Goal: Transaction & Acquisition: Purchase product/service

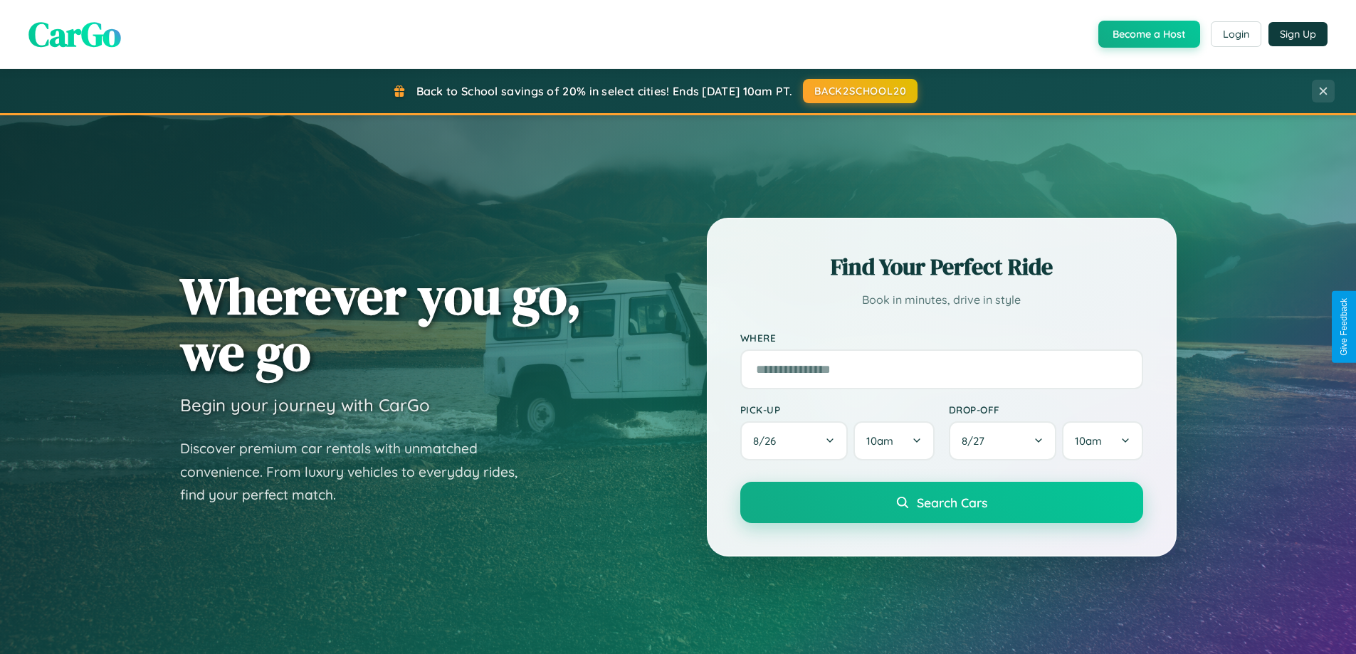
scroll to position [42, 0]
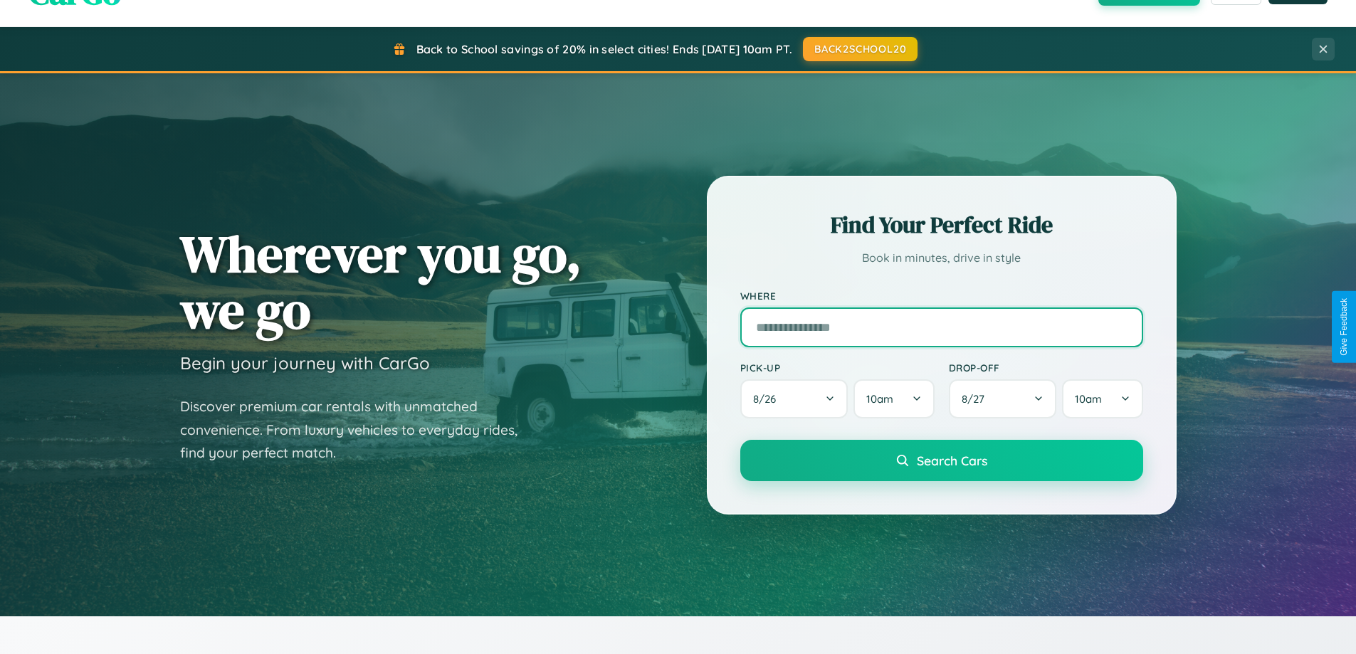
click at [941, 327] on input "text" at bounding box center [941, 327] width 403 height 40
type input "**********"
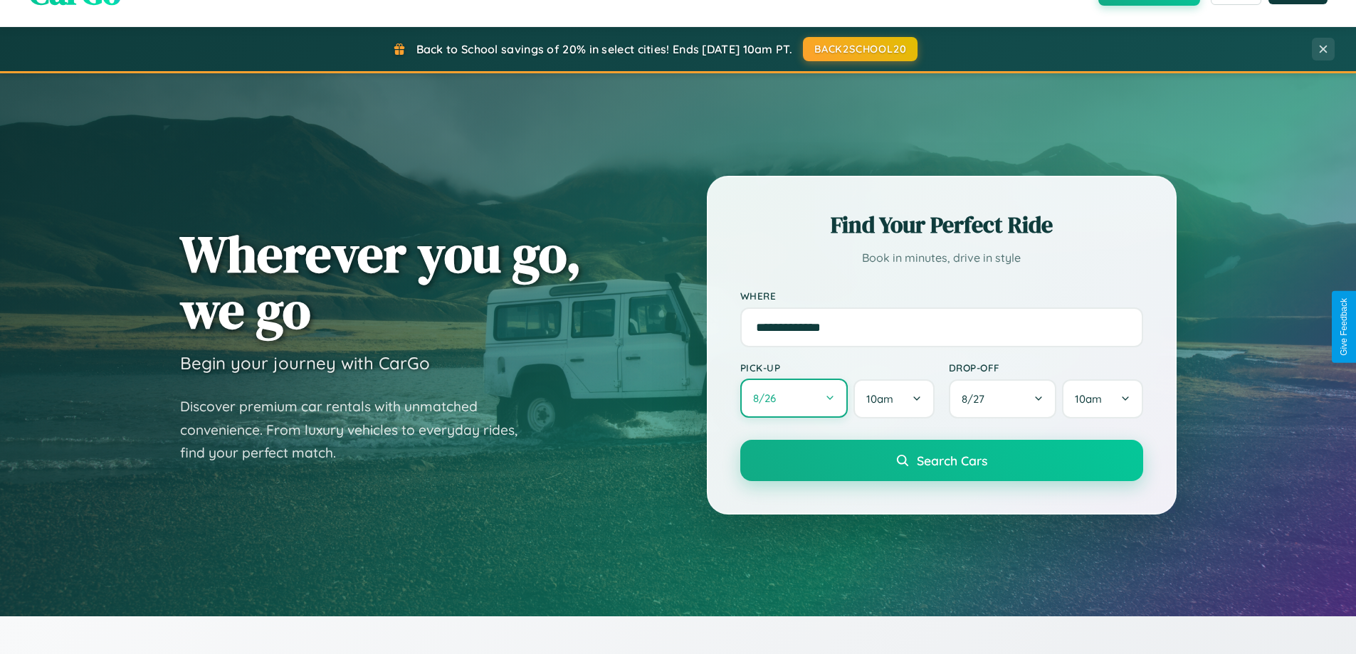
click at [794, 399] on button "8 / 26" at bounding box center [794, 398] width 108 height 39
select select "*"
select select "****"
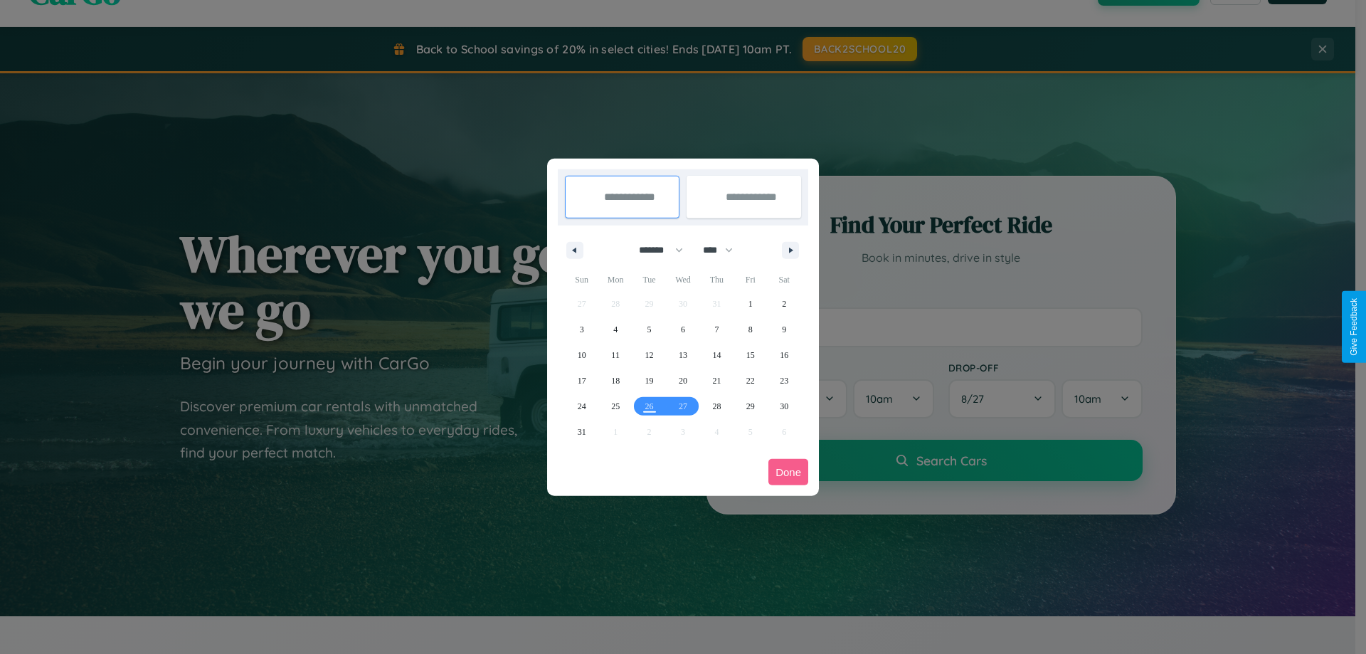
click at [655, 250] on select "******* ******** ***** ***** *** **** **** ****** ********* ******* ******** **…" at bounding box center [658, 249] width 60 height 23
select select "*"
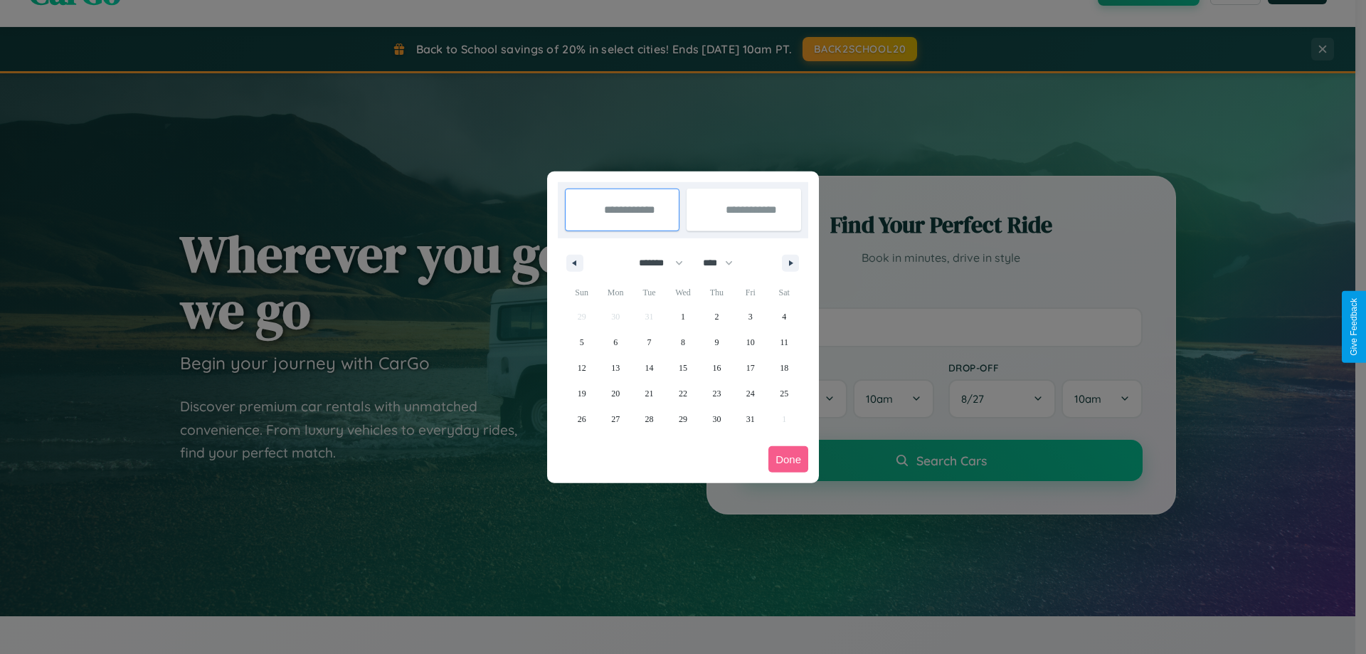
drag, startPoint x: 725, startPoint y: 263, endPoint x: 683, endPoint y: 285, distance: 47.1
click at [725, 263] on select "**** **** **** **** **** **** **** **** **** **** **** **** **** **** **** ****…" at bounding box center [717, 262] width 43 height 23
select select "****"
click at [784, 316] on span "3" at bounding box center [784, 317] width 4 height 26
type input "**********"
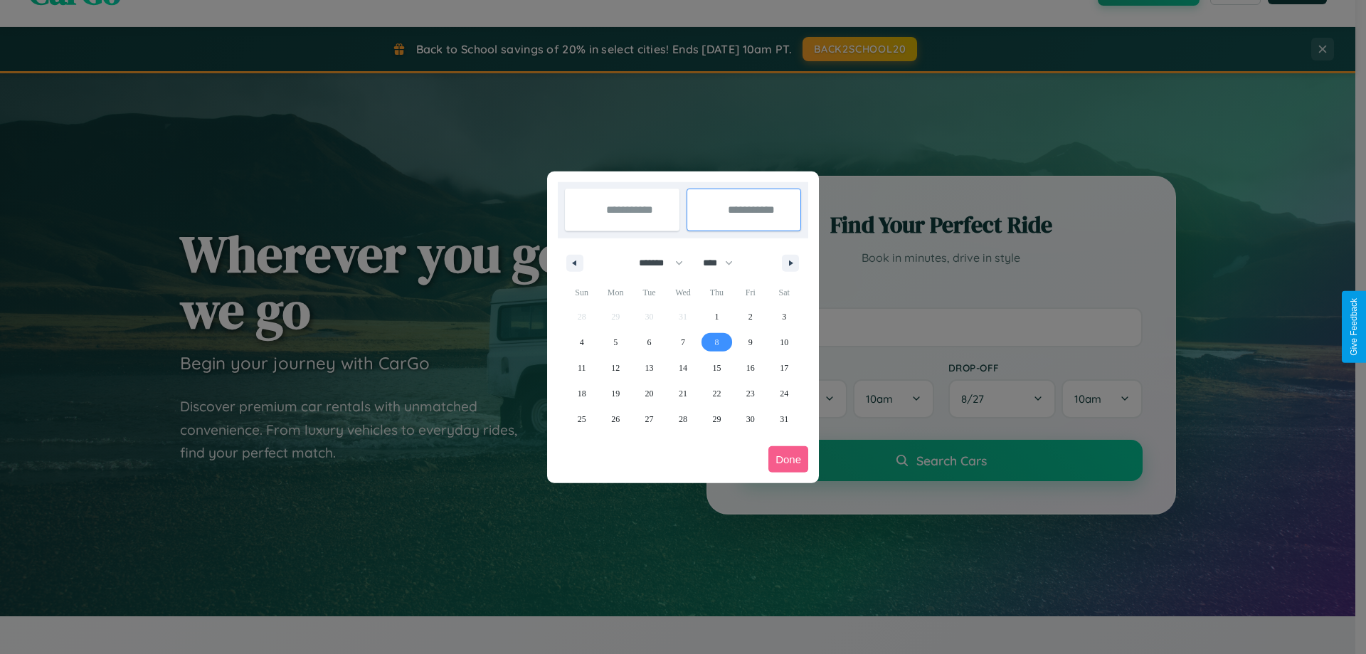
click at [717, 342] on span "8" at bounding box center [717, 343] width 4 height 26
type input "**********"
click at [789, 459] on button "Done" at bounding box center [789, 459] width 40 height 26
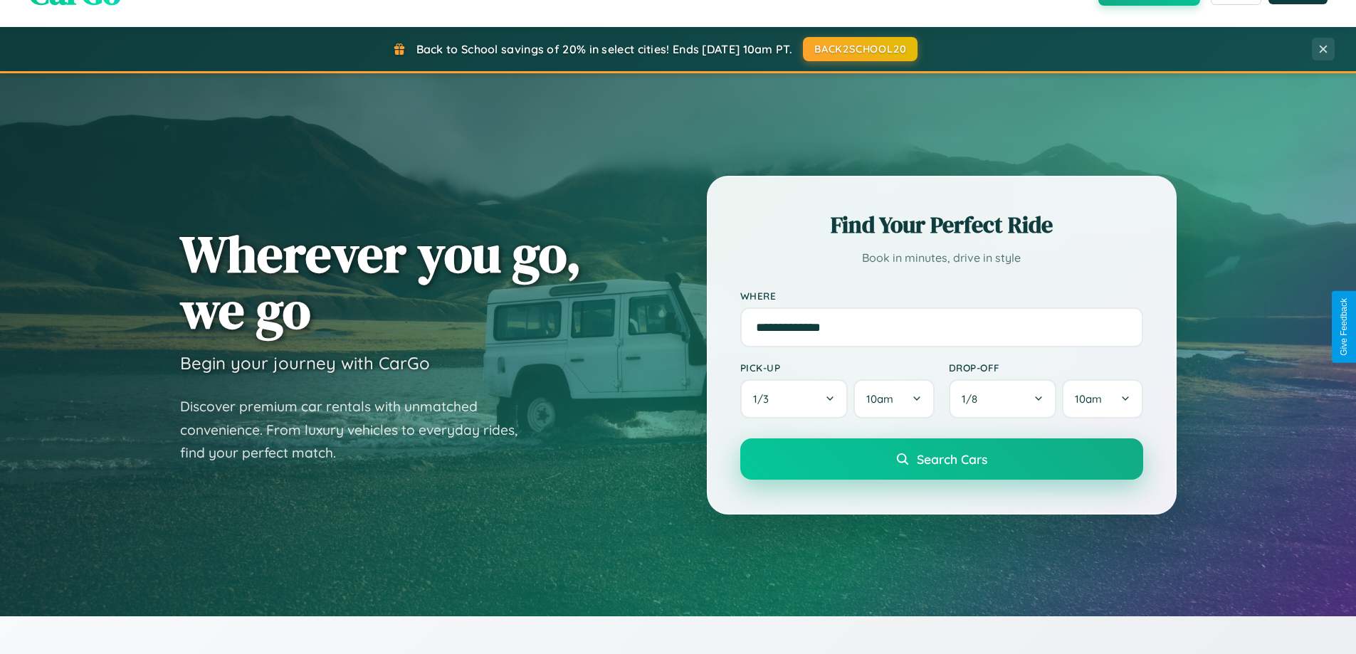
click at [941, 459] on span "Search Cars" at bounding box center [952, 459] width 70 height 16
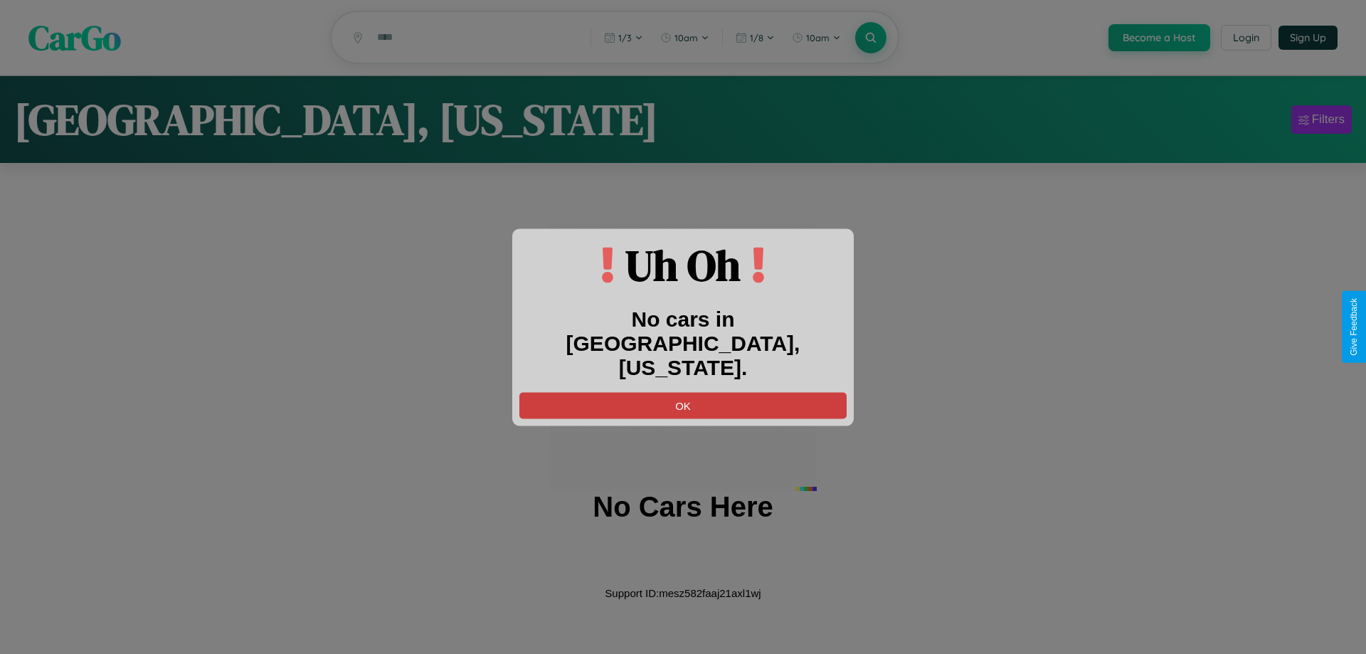
click at [683, 392] on button "OK" at bounding box center [683, 405] width 327 height 26
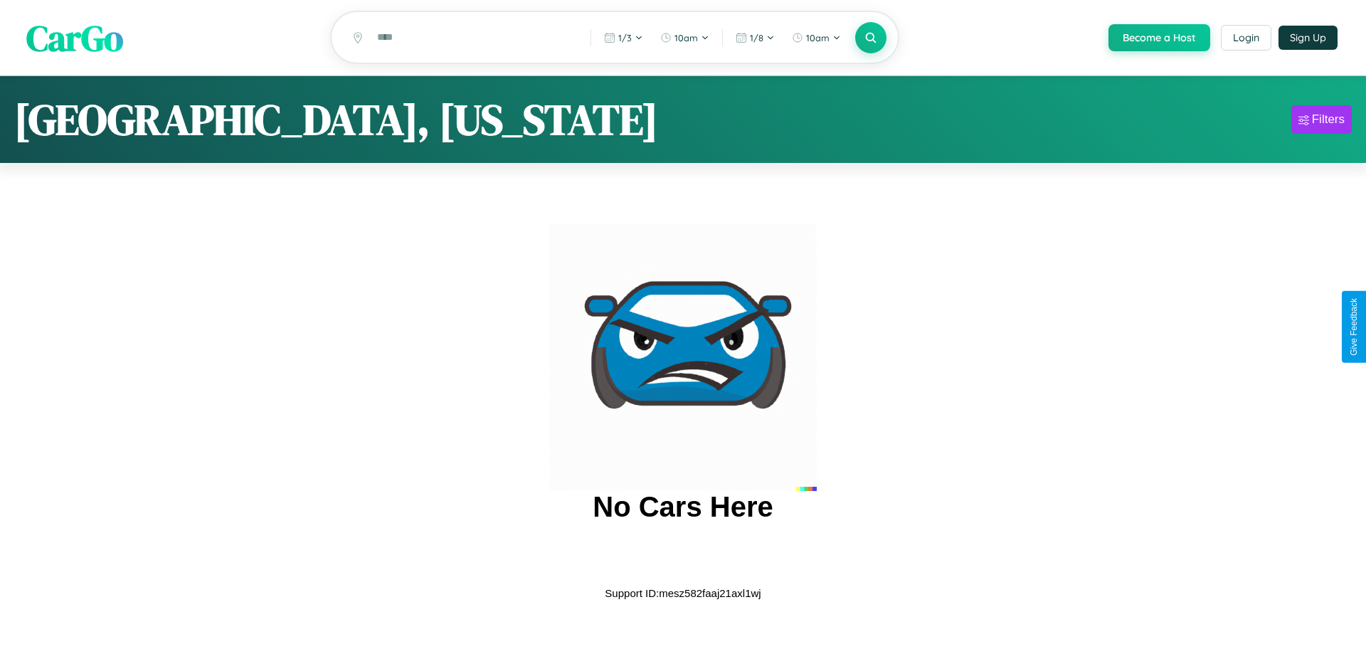
click at [75, 38] on span "CarGo" at bounding box center [74, 37] width 97 height 49
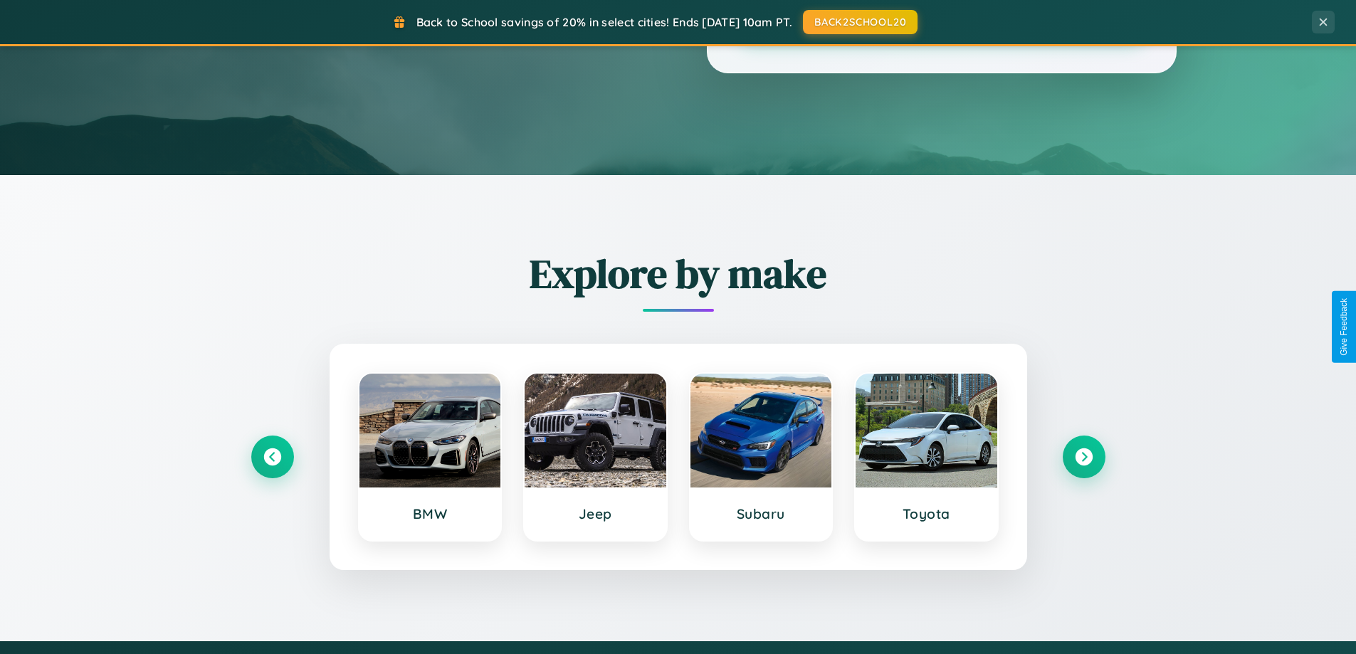
scroll to position [613, 0]
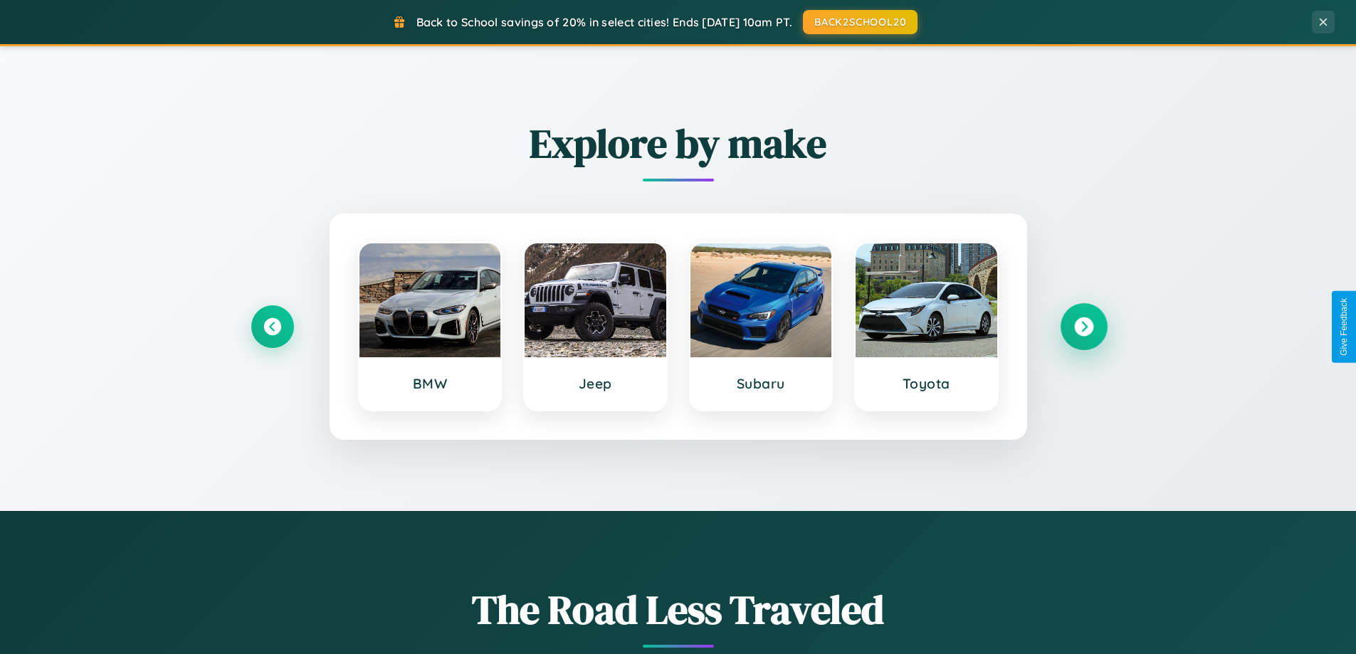
click at [1083, 327] on icon at bounding box center [1083, 326] width 19 height 19
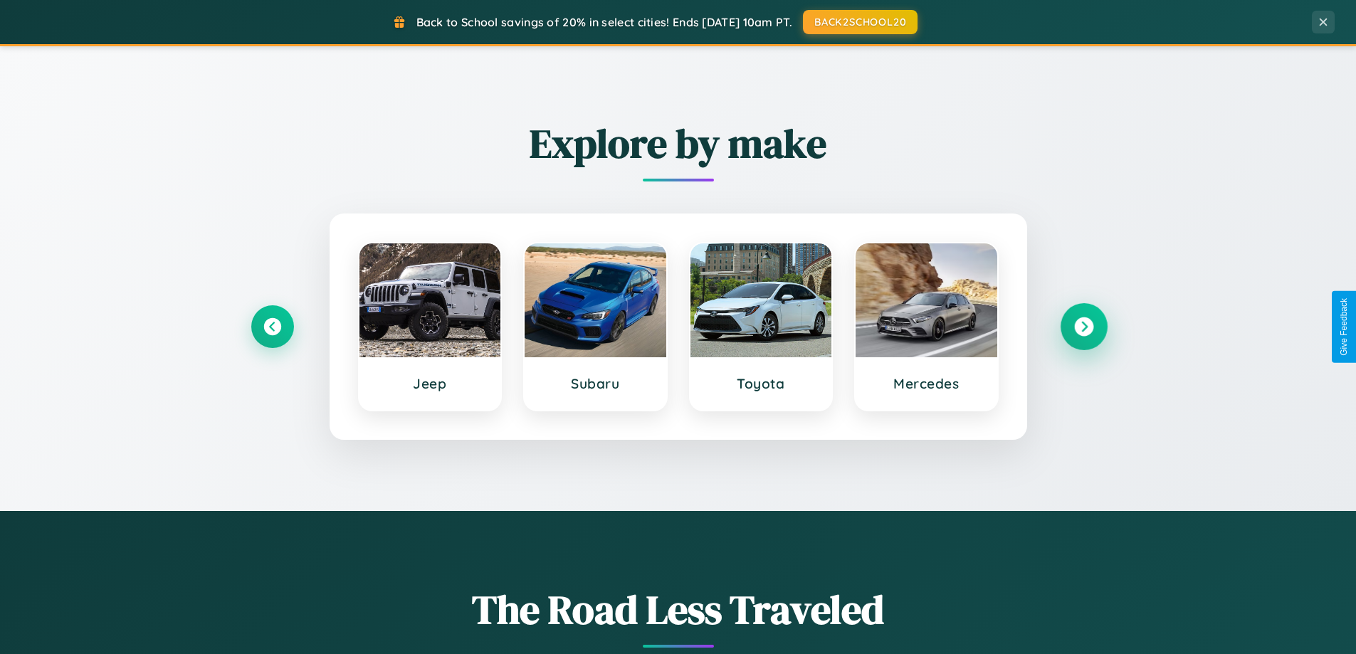
scroll to position [2287, 0]
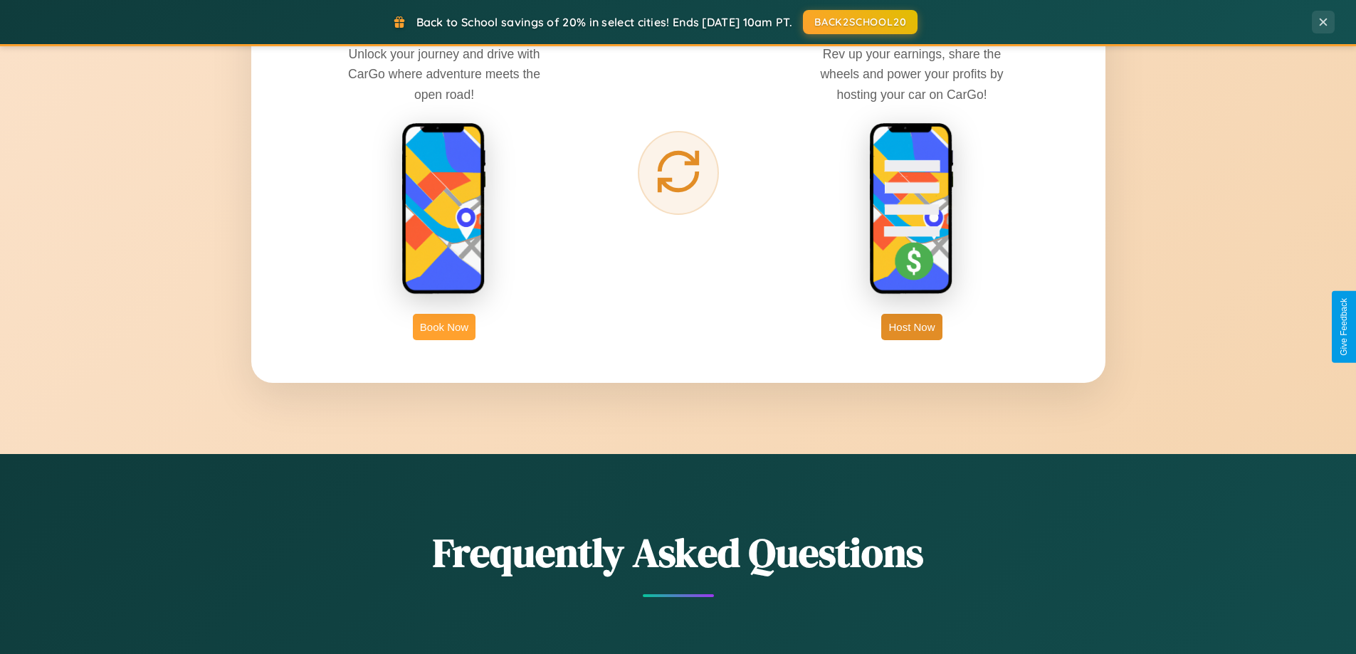
click at [444, 327] on button "Book Now" at bounding box center [444, 327] width 63 height 26
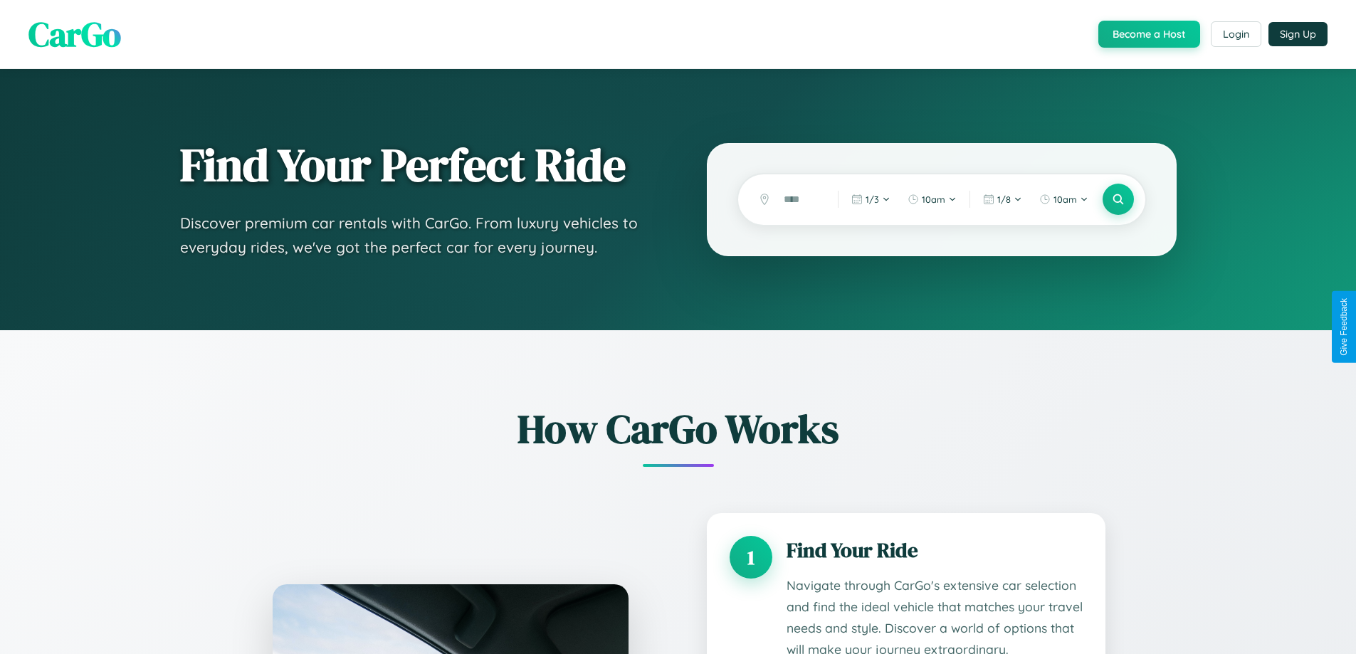
scroll to position [75, 0]
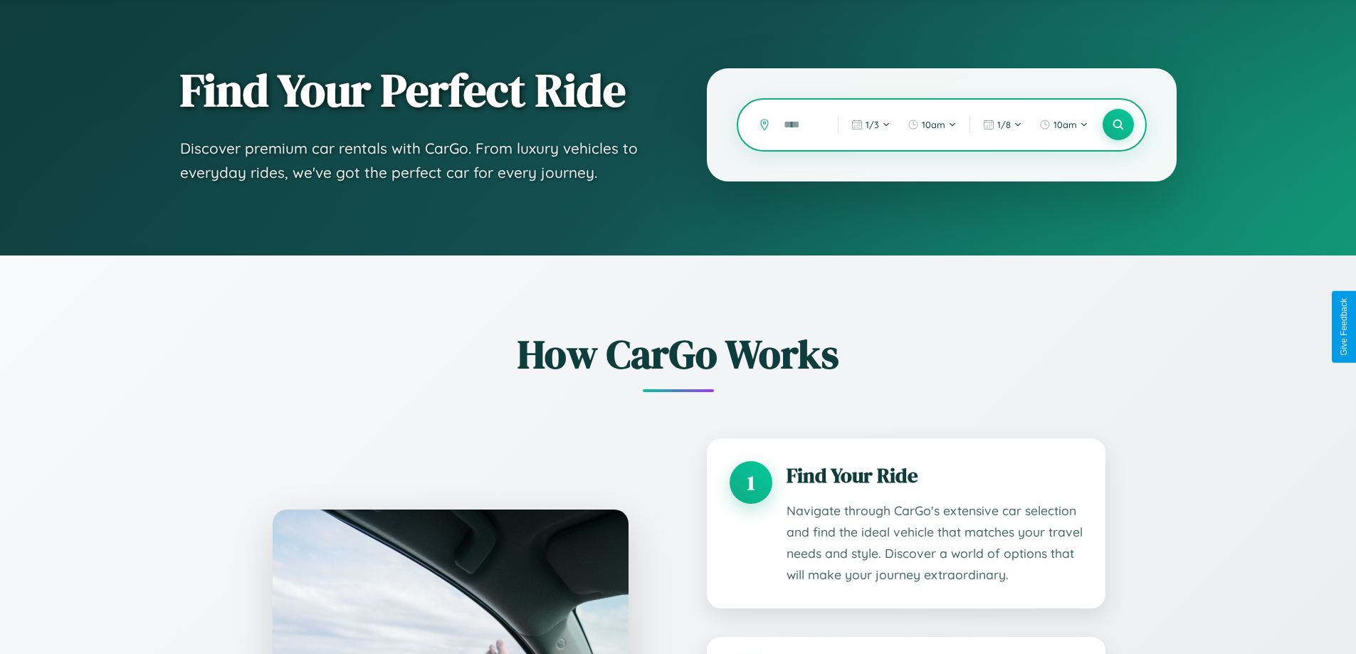
click at [800, 125] on input "text" at bounding box center [799, 124] width 47 height 25
type input "******"
click at [1117, 125] on icon at bounding box center [1118, 125] width 14 height 14
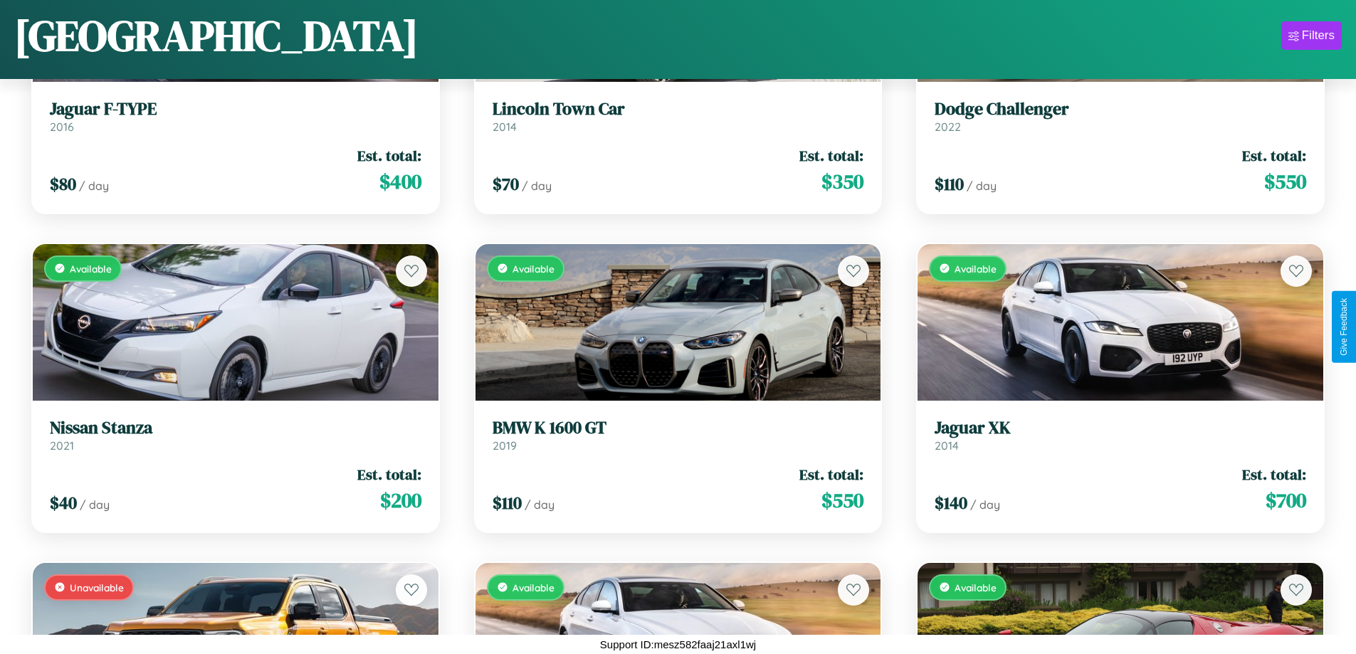
scroll to position [3068, 0]
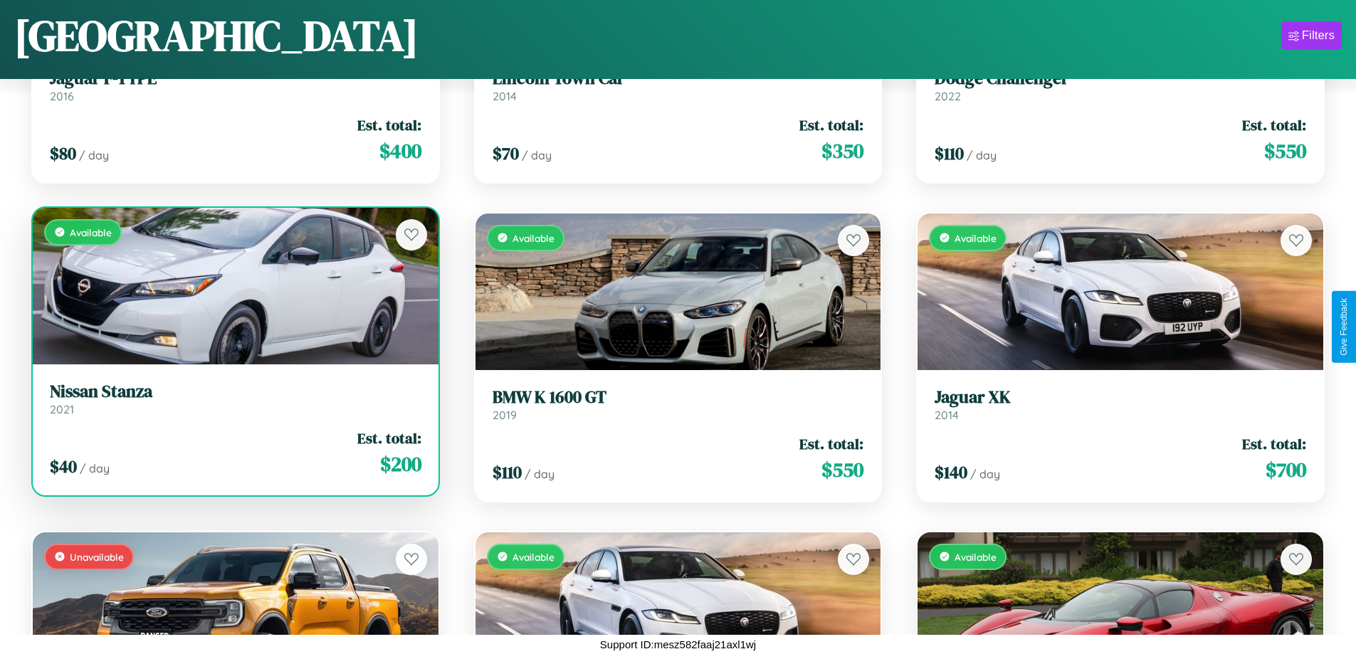
click at [233, 402] on link "Nissan Stanza 2021" at bounding box center [236, 398] width 372 height 35
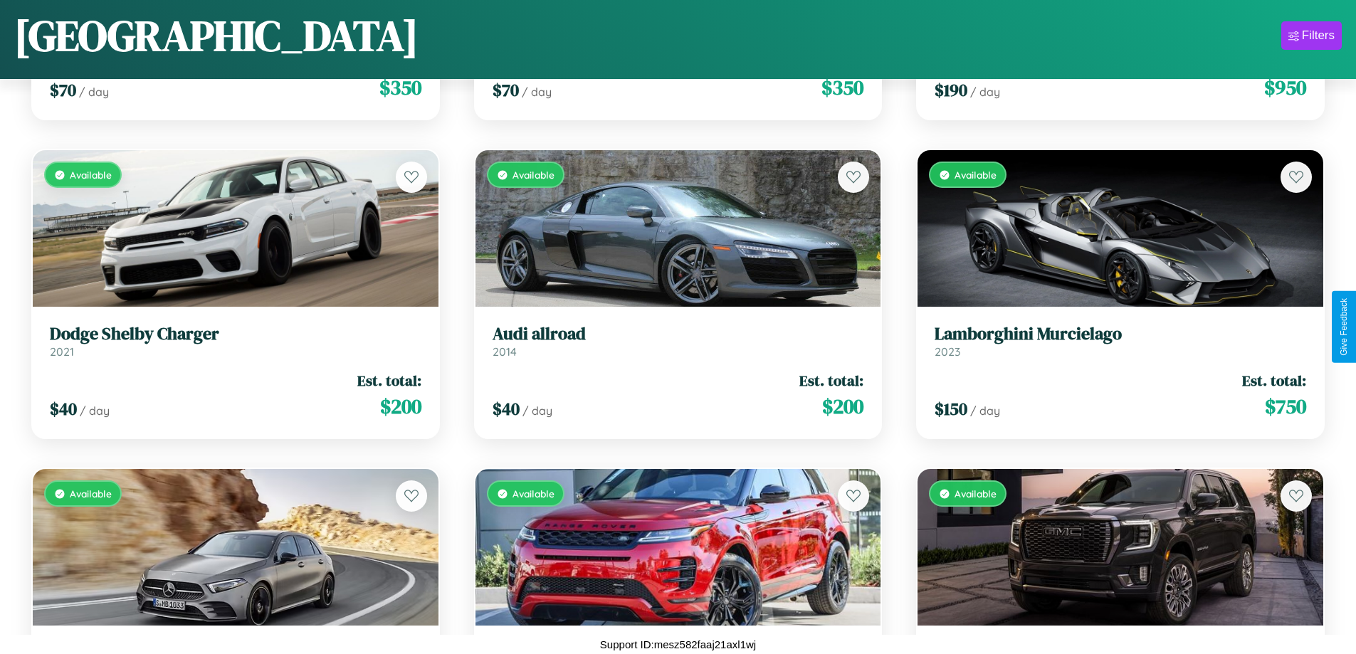
scroll to position [838, 0]
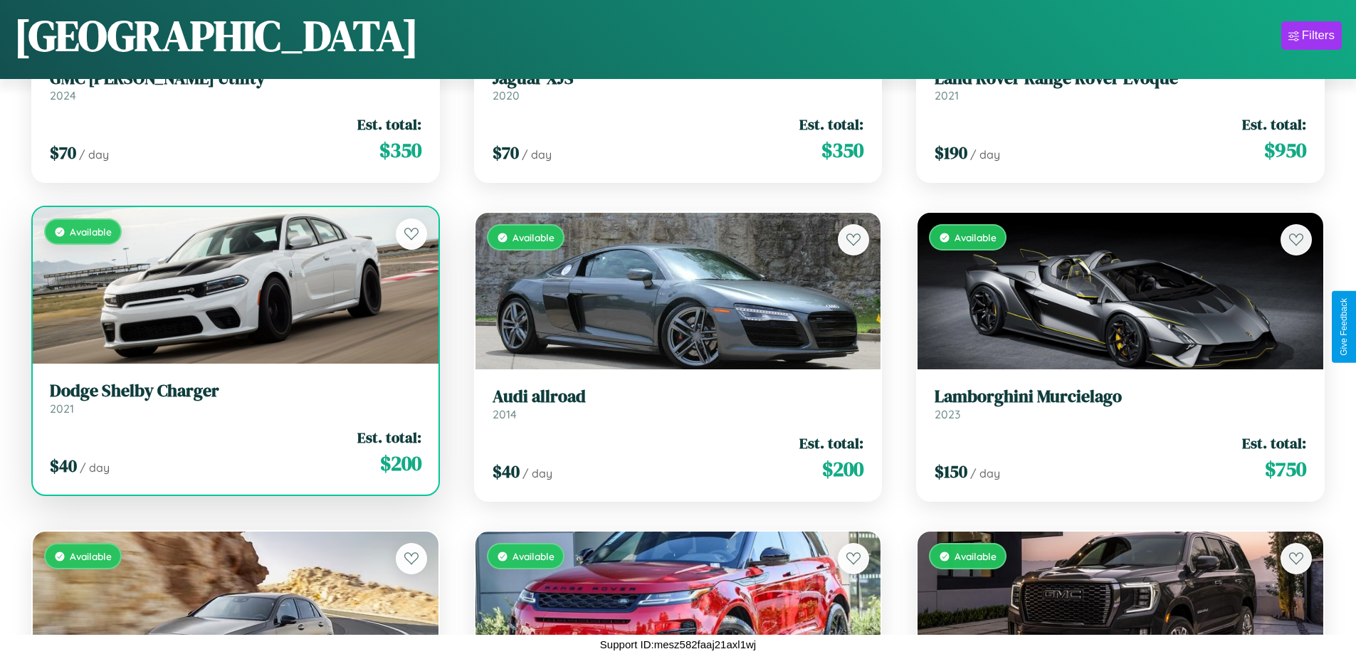
click at [233, 458] on div "$ 40 / day Est. total: $ 200" at bounding box center [236, 452] width 372 height 51
click at [233, 452] on div "$ 40 / day Est. total: $ 200" at bounding box center [236, 452] width 372 height 51
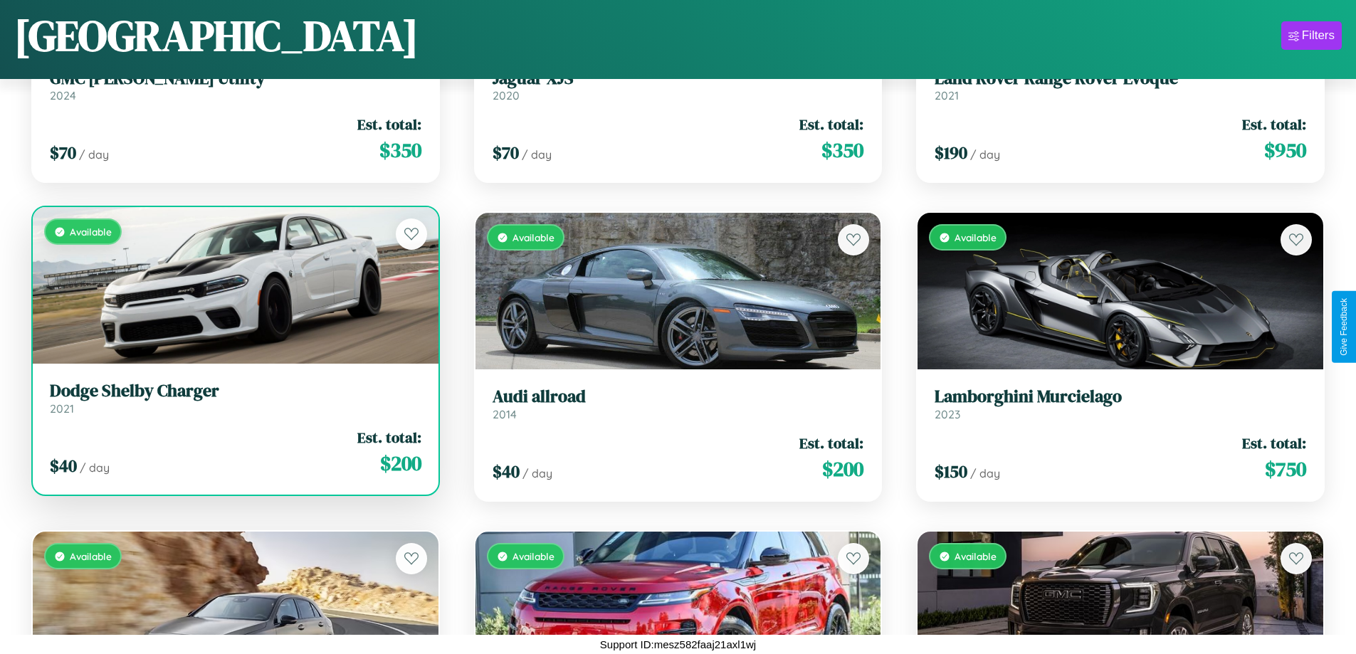
click at [233, 452] on div "$ 40 / day Est. total: $ 200" at bounding box center [236, 452] width 372 height 51
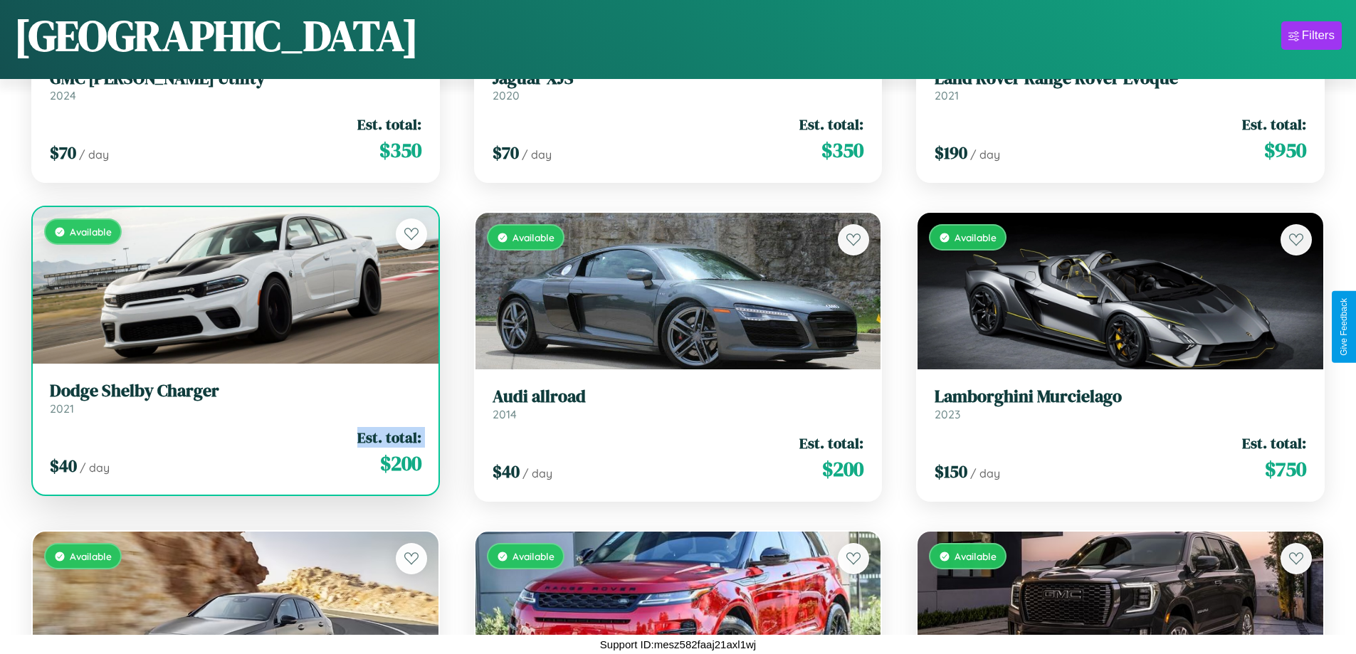
click at [233, 452] on div "$ 40 / day Est. total: $ 200" at bounding box center [236, 452] width 372 height 51
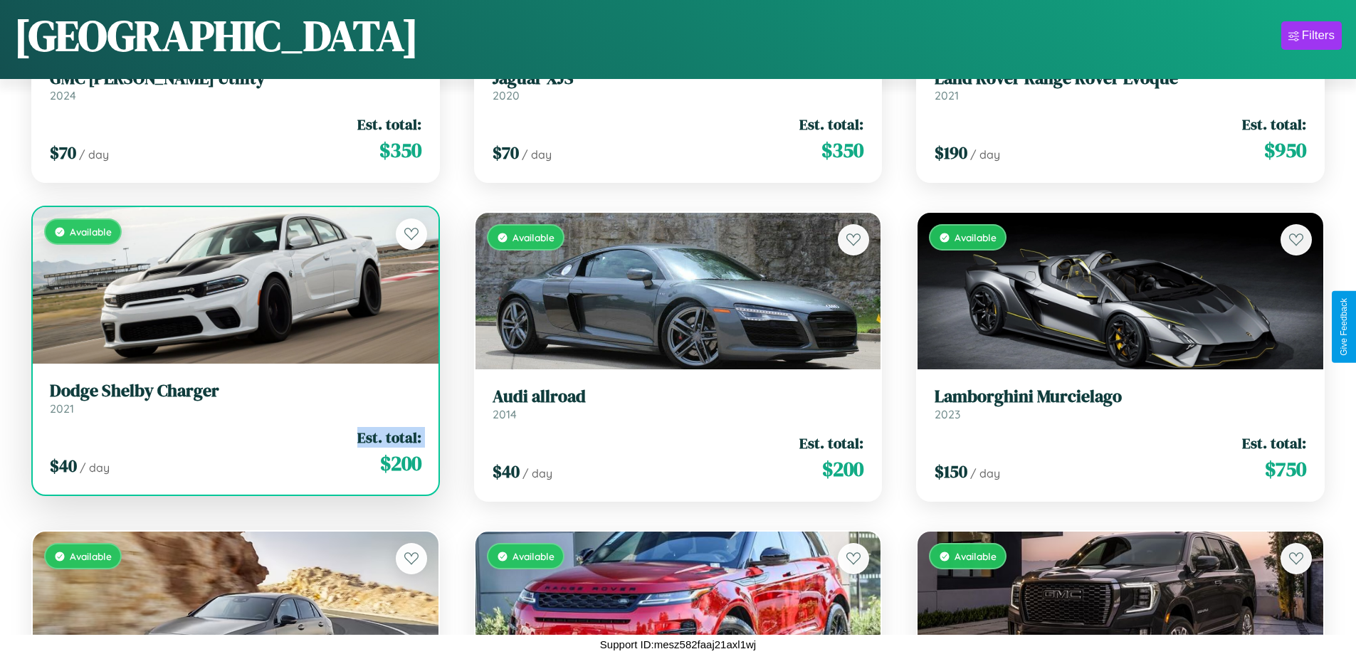
click at [233, 452] on div "$ 40 / day Est. total: $ 200" at bounding box center [236, 452] width 372 height 51
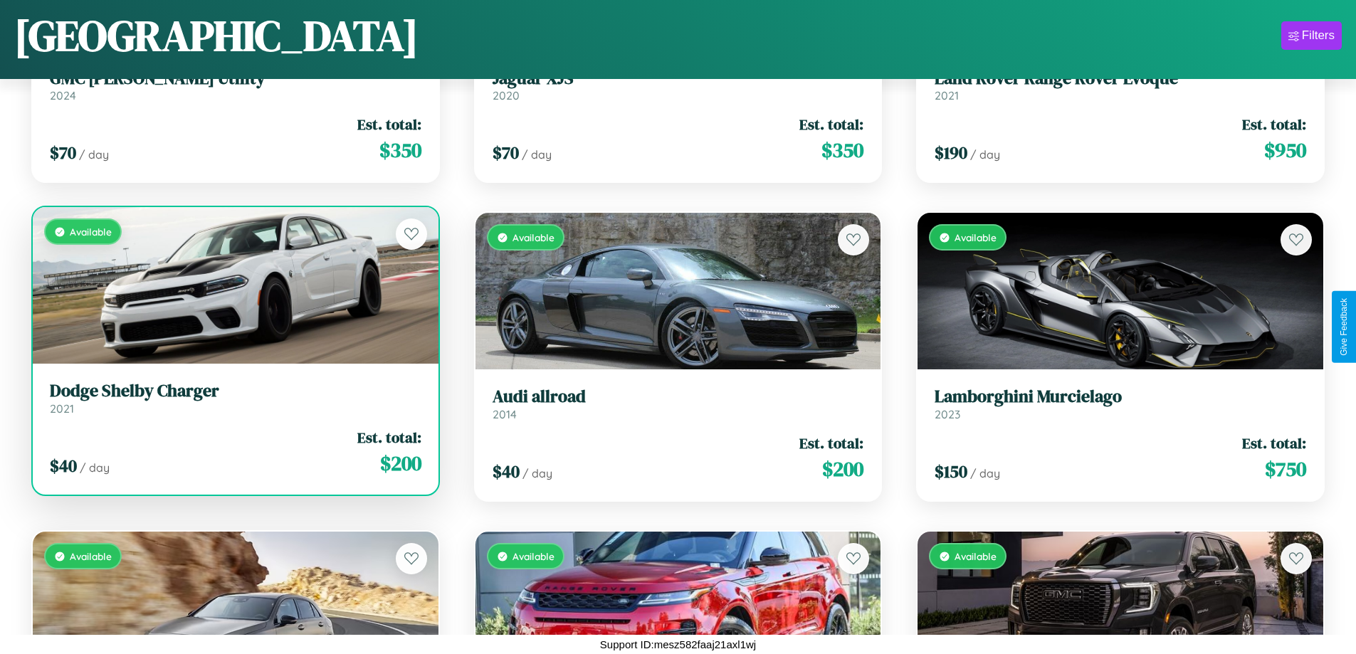
click at [233, 452] on div "$ 40 / day Est. total: $ 200" at bounding box center [236, 452] width 372 height 51
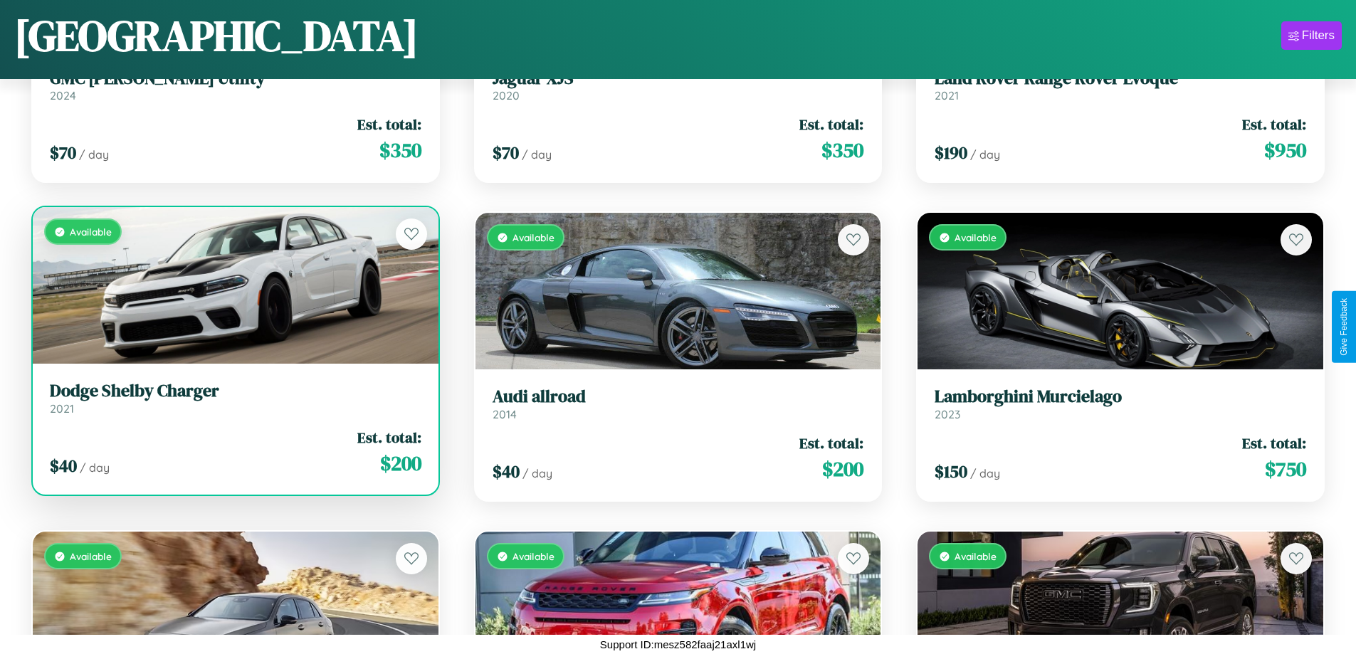
click at [233, 398] on h3 "Dodge Shelby Charger" at bounding box center [236, 391] width 372 height 21
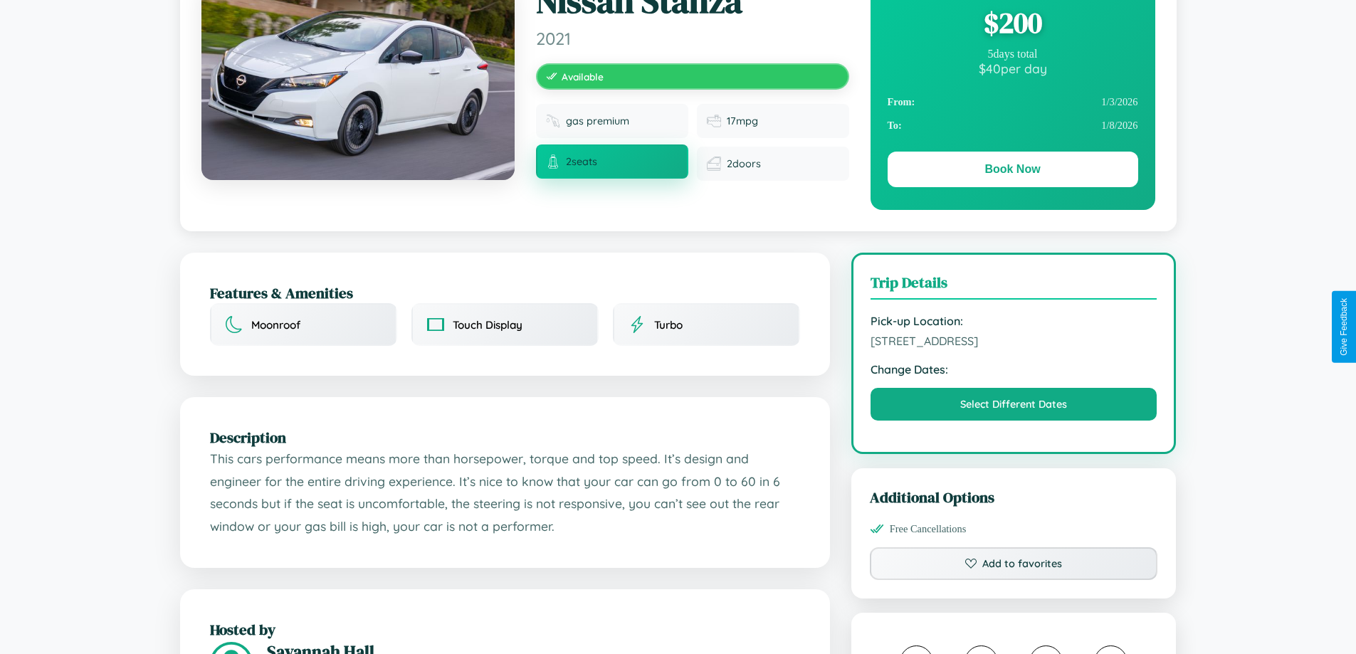
scroll to position [147, 0]
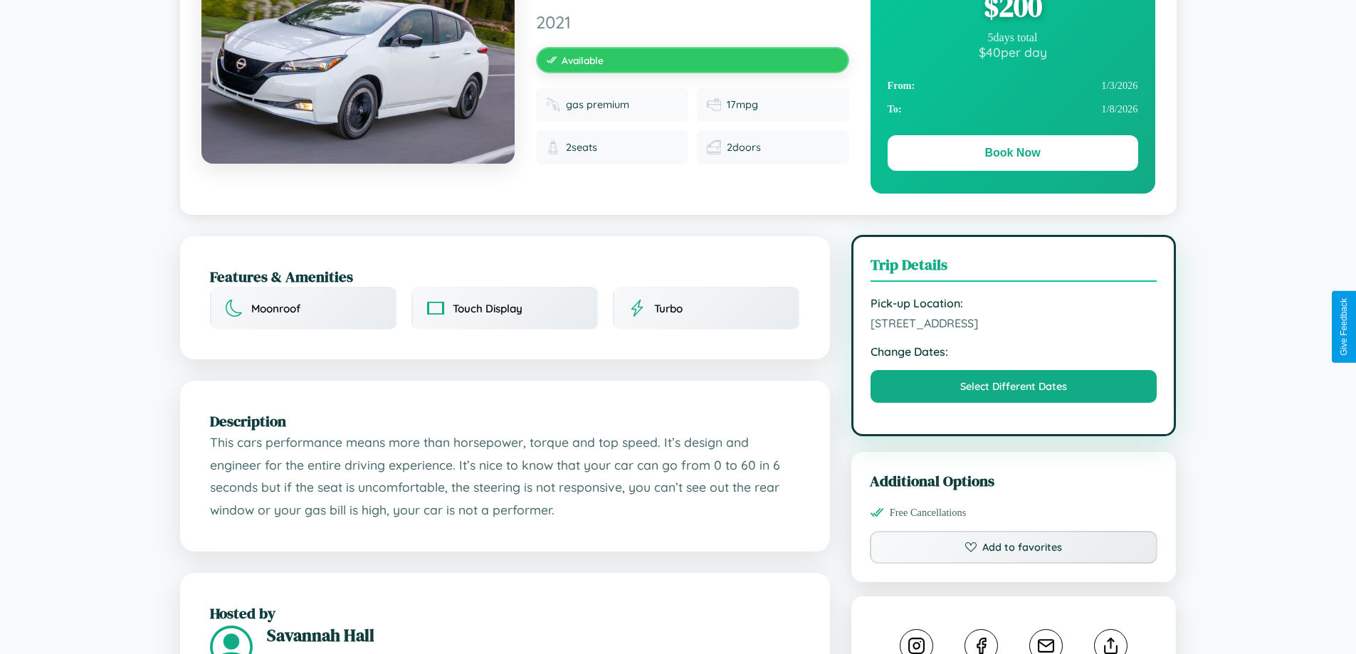
click at [1013, 326] on span "7687 Front Street Mumbai Maharashtra 36268 India" at bounding box center [1013, 323] width 287 height 14
click at [1013, 325] on span "7687 Front Street Mumbai Maharashtra 36268 India" at bounding box center [1013, 323] width 287 height 14
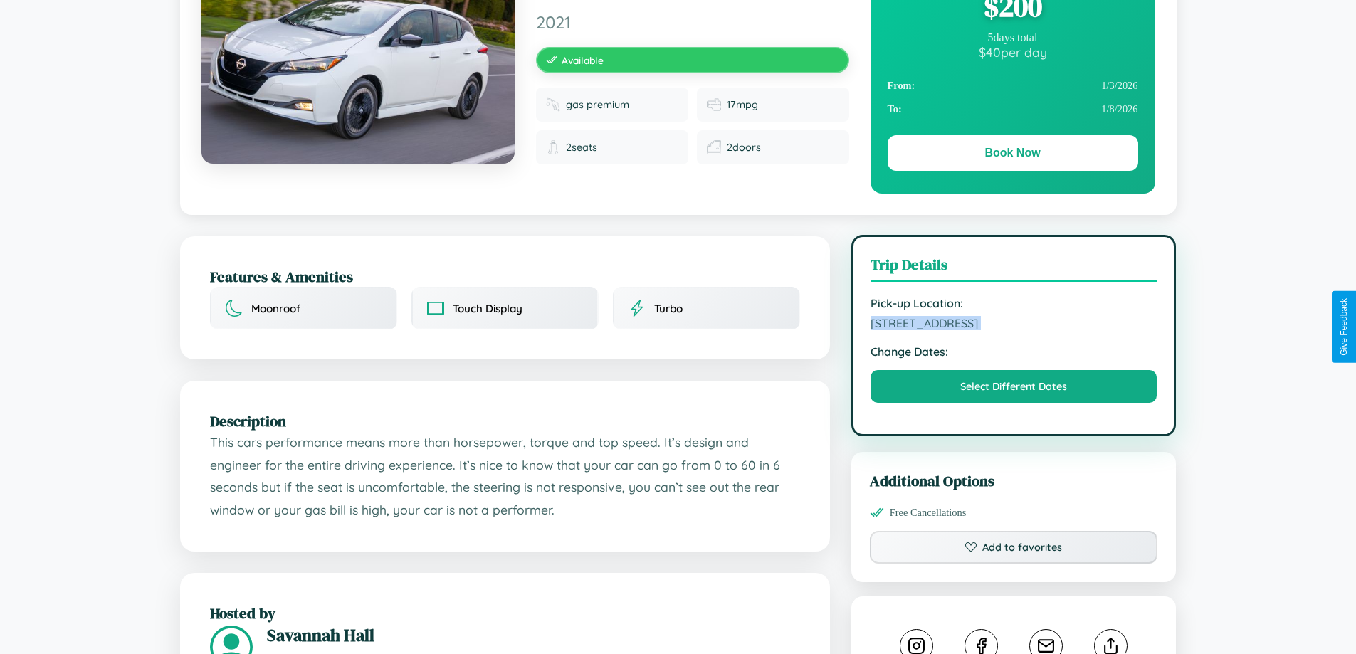
click at [1013, 325] on span "7687 Front Street Mumbai Maharashtra 36268 India" at bounding box center [1013, 323] width 287 height 14
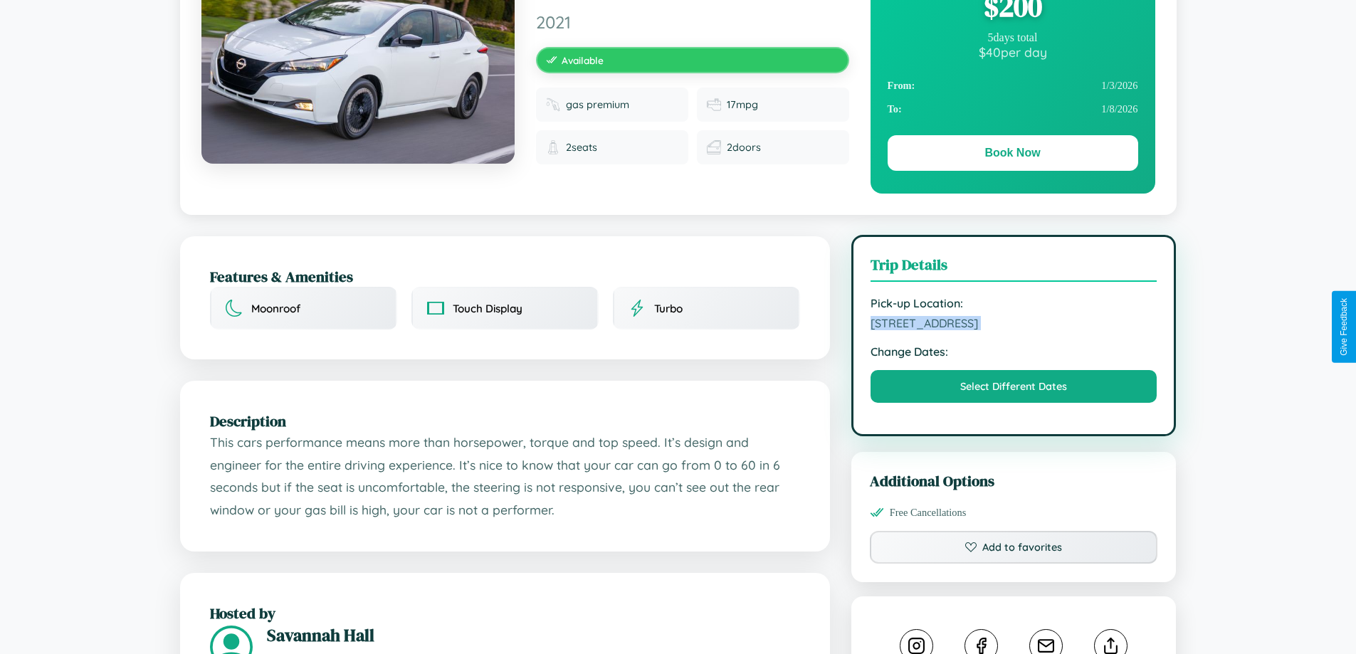
click at [1013, 325] on span "7687 Front Street Mumbai Maharashtra 36268 India" at bounding box center [1013, 323] width 287 height 14
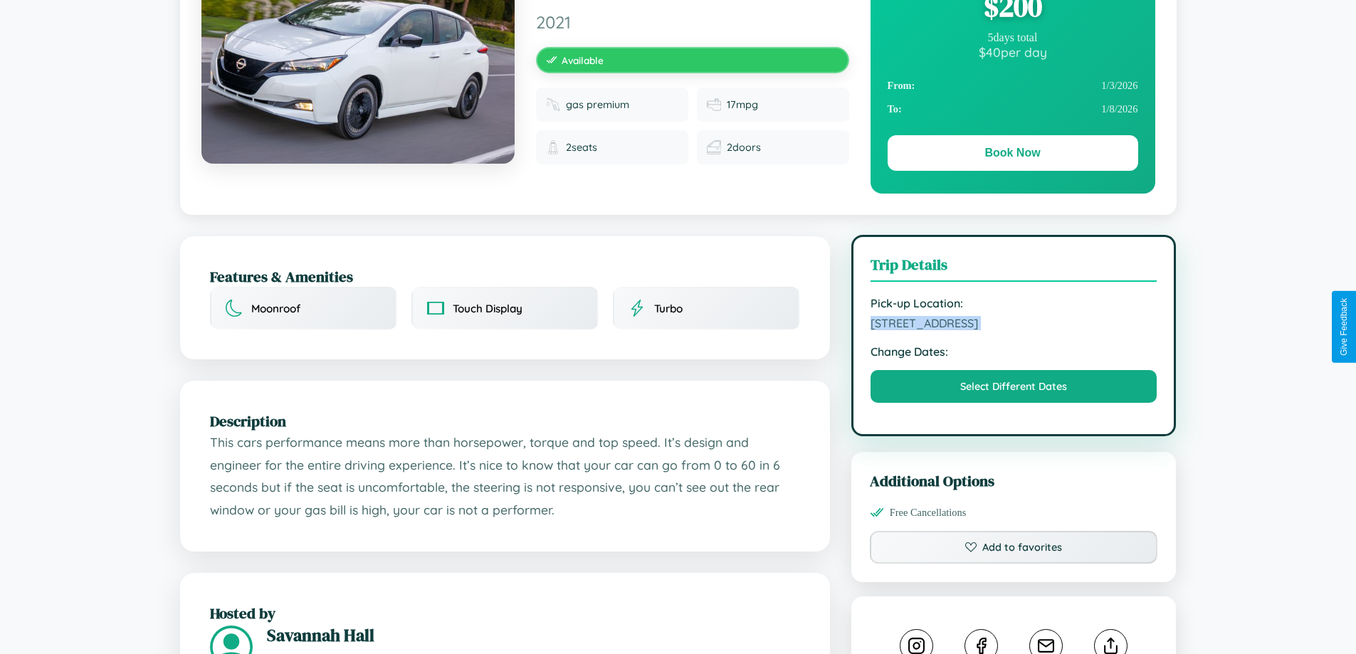
click at [1013, 325] on span "7687 Front Street Mumbai Maharashtra 36268 India" at bounding box center [1013, 323] width 287 height 14
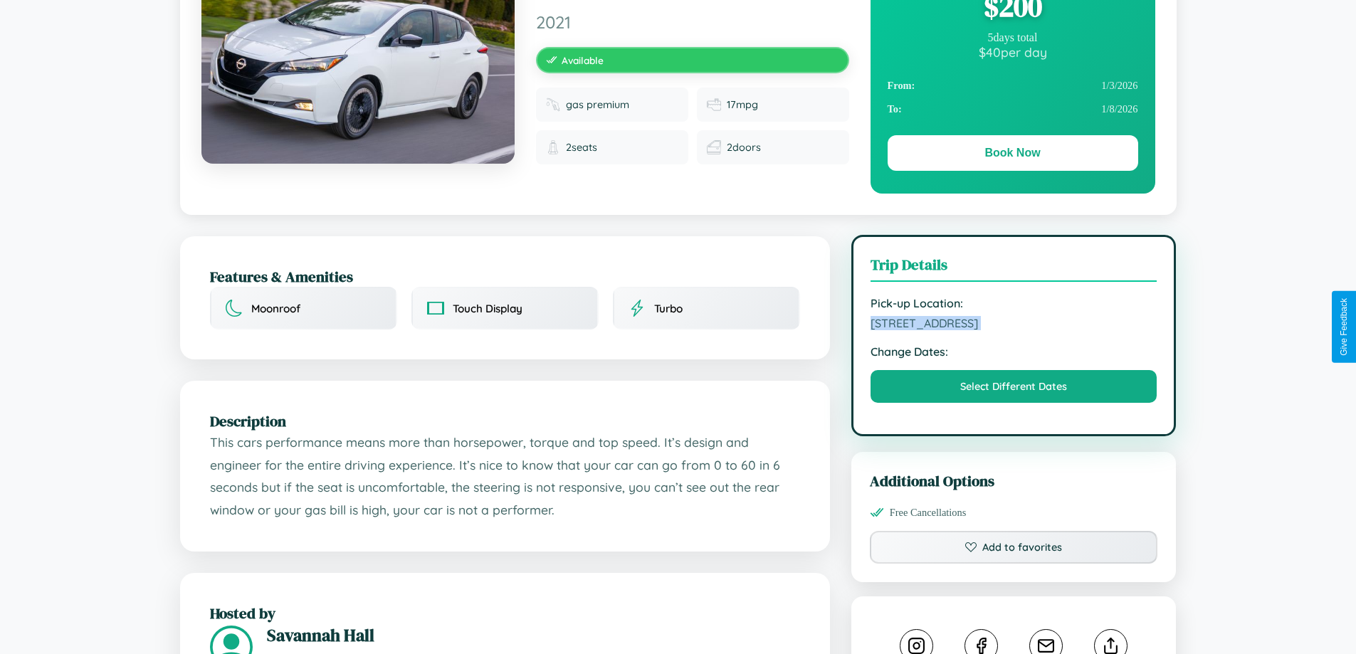
click at [1013, 325] on span "7687 Front Street Mumbai Maharashtra 36268 India" at bounding box center [1013, 323] width 287 height 14
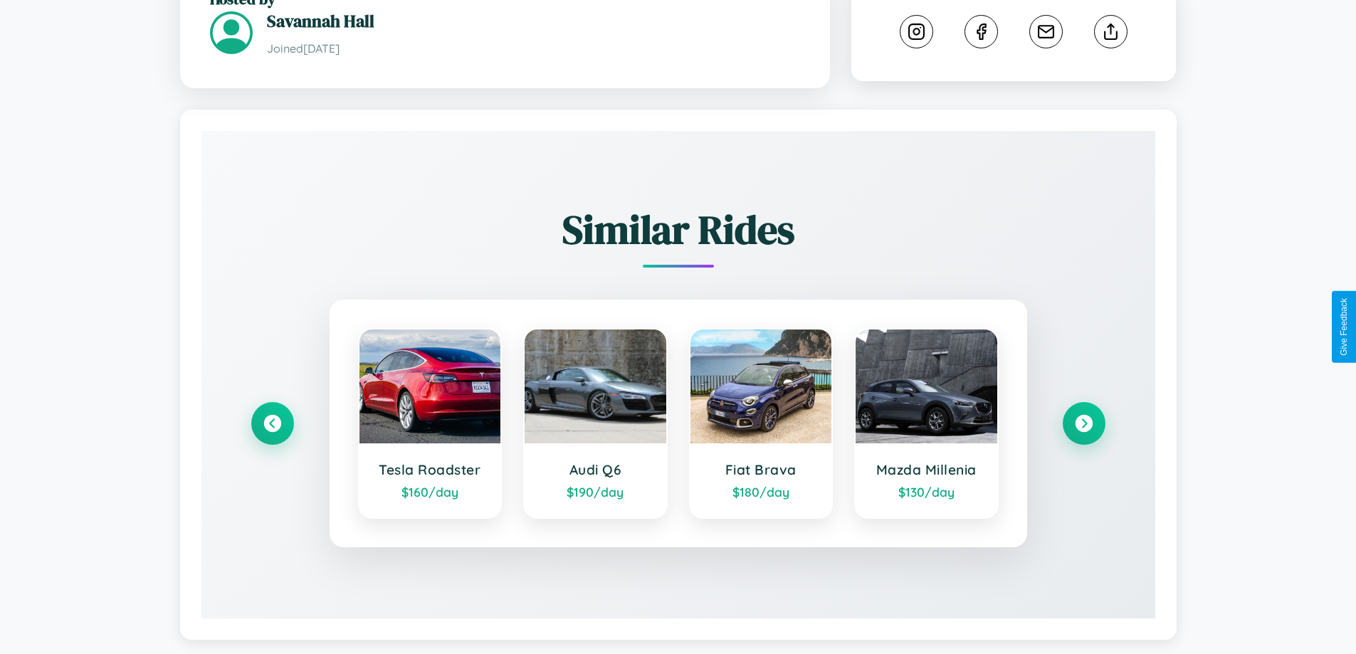
scroll to position [782, 0]
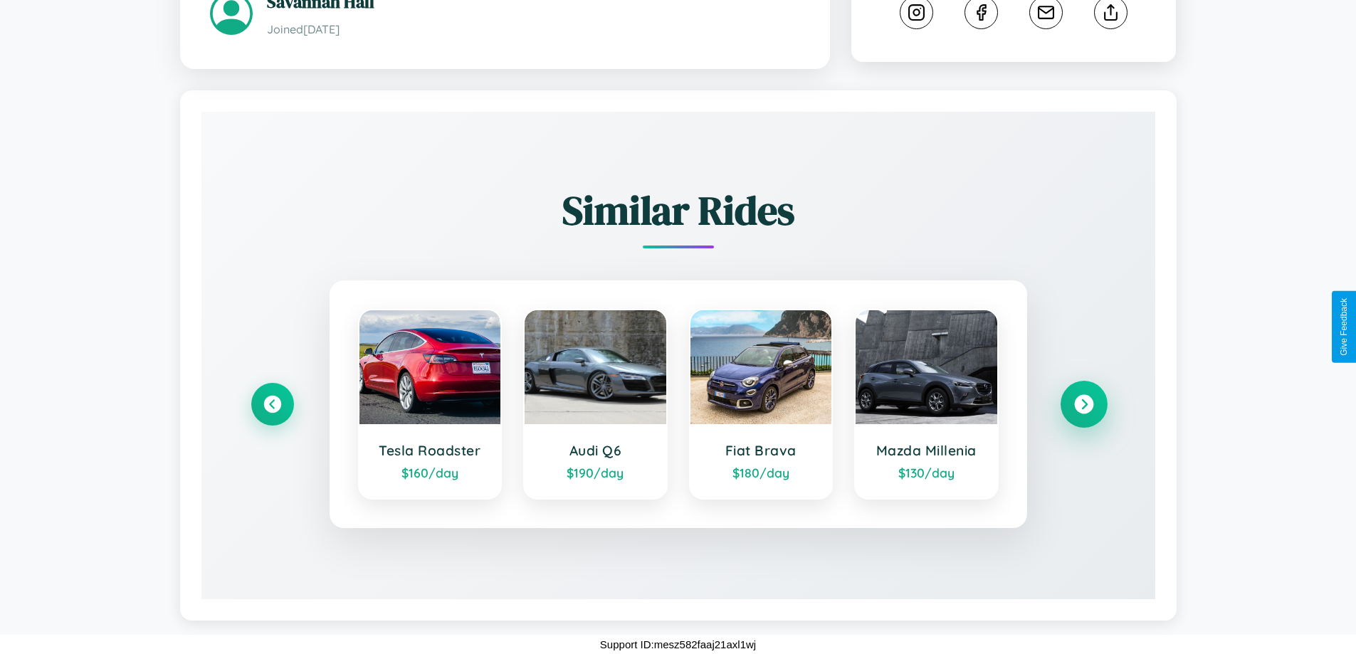
click at [1083, 404] on icon at bounding box center [1083, 404] width 19 height 19
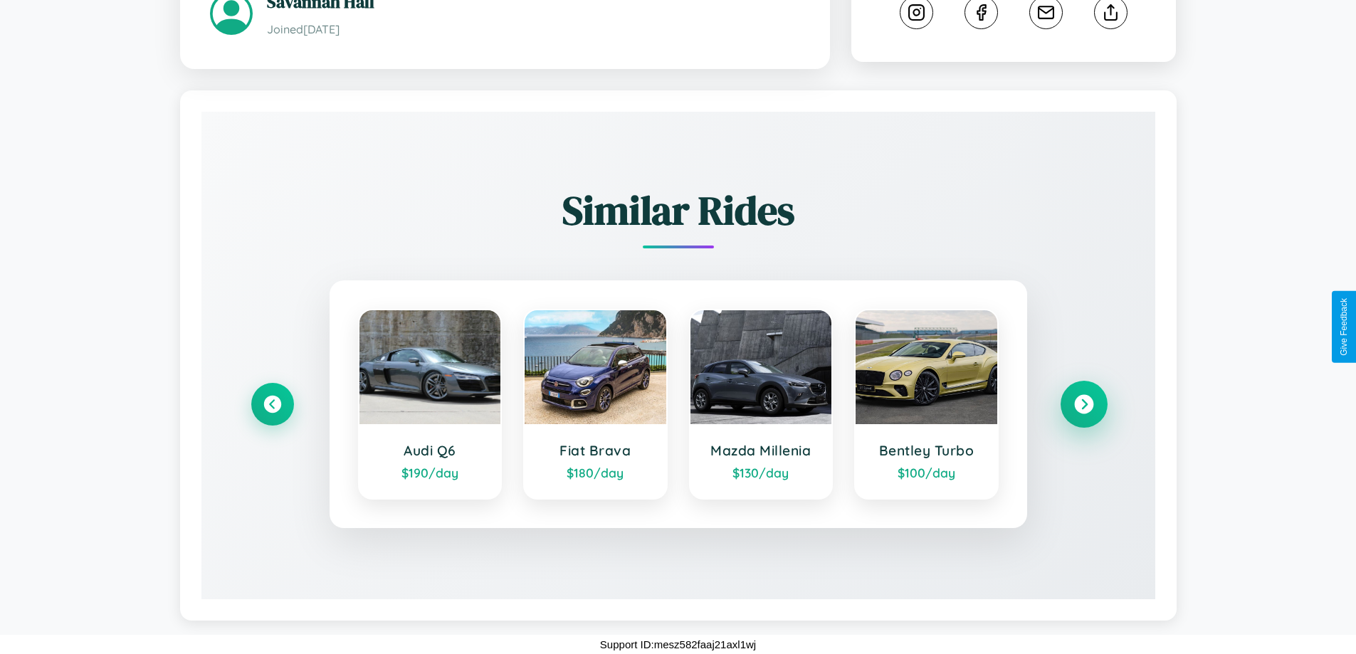
click at [1083, 404] on icon at bounding box center [1083, 404] width 19 height 19
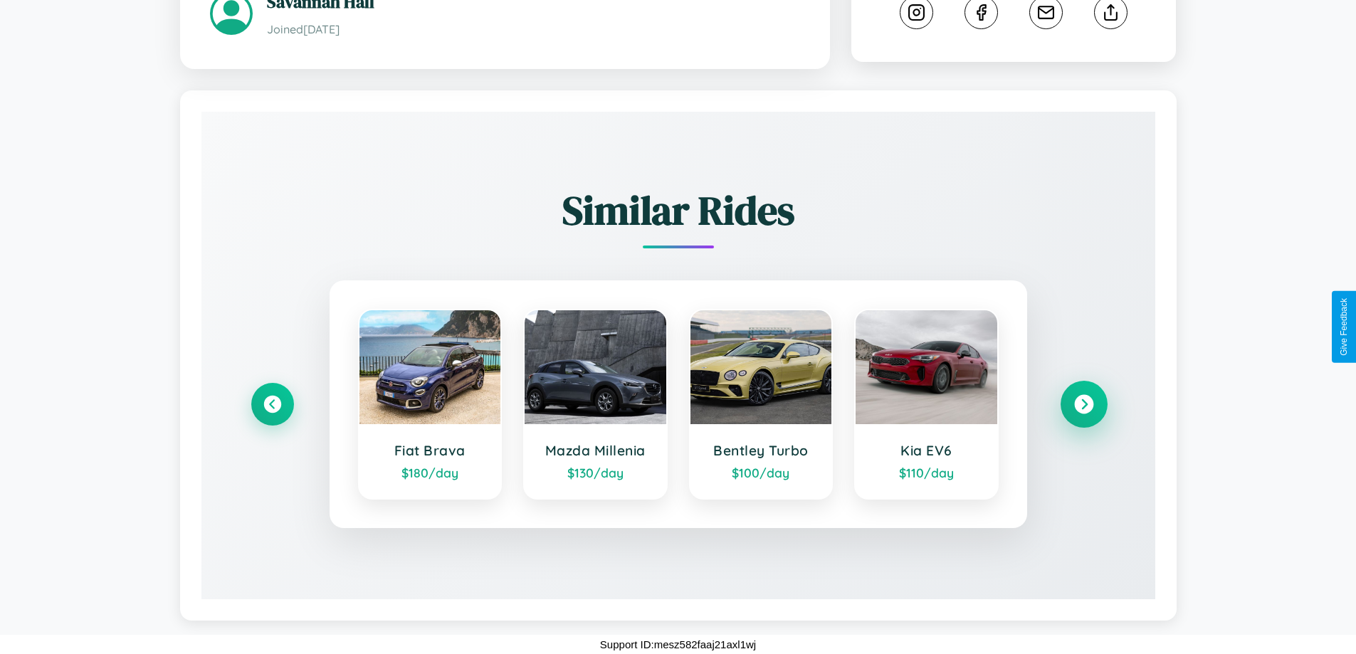
click at [1083, 404] on icon at bounding box center [1083, 404] width 19 height 19
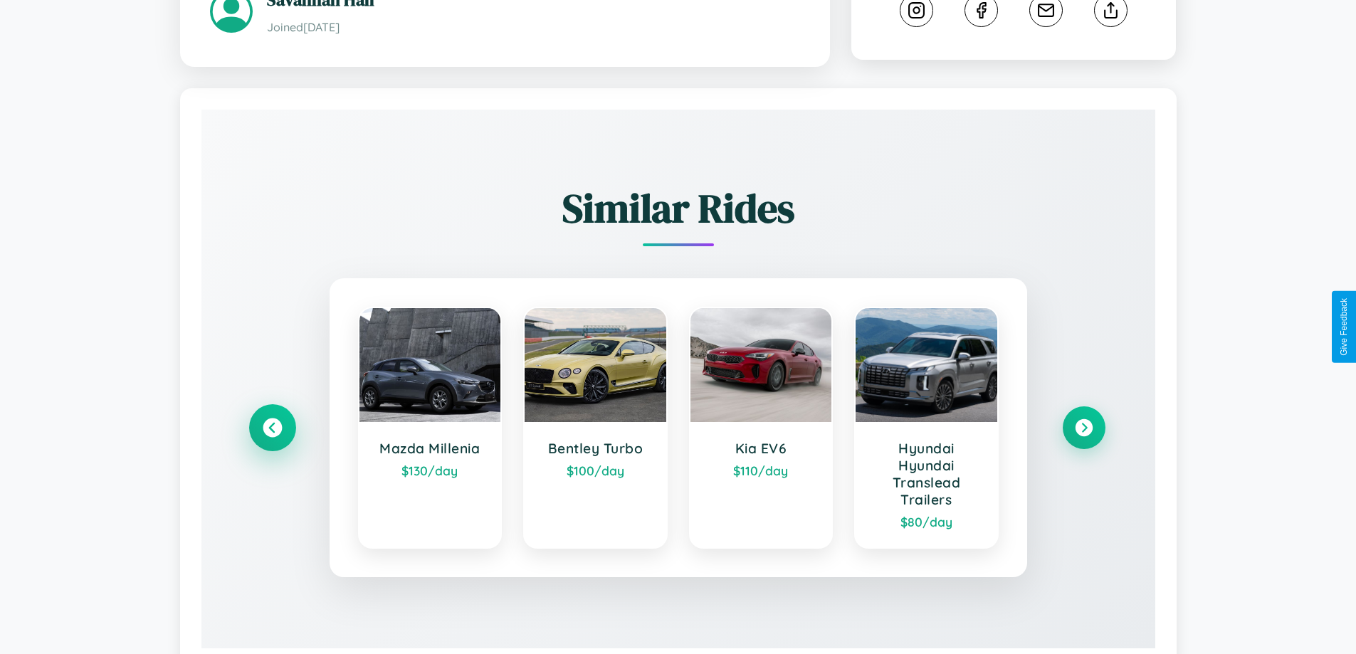
click at [272, 430] on icon at bounding box center [272, 427] width 19 height 19
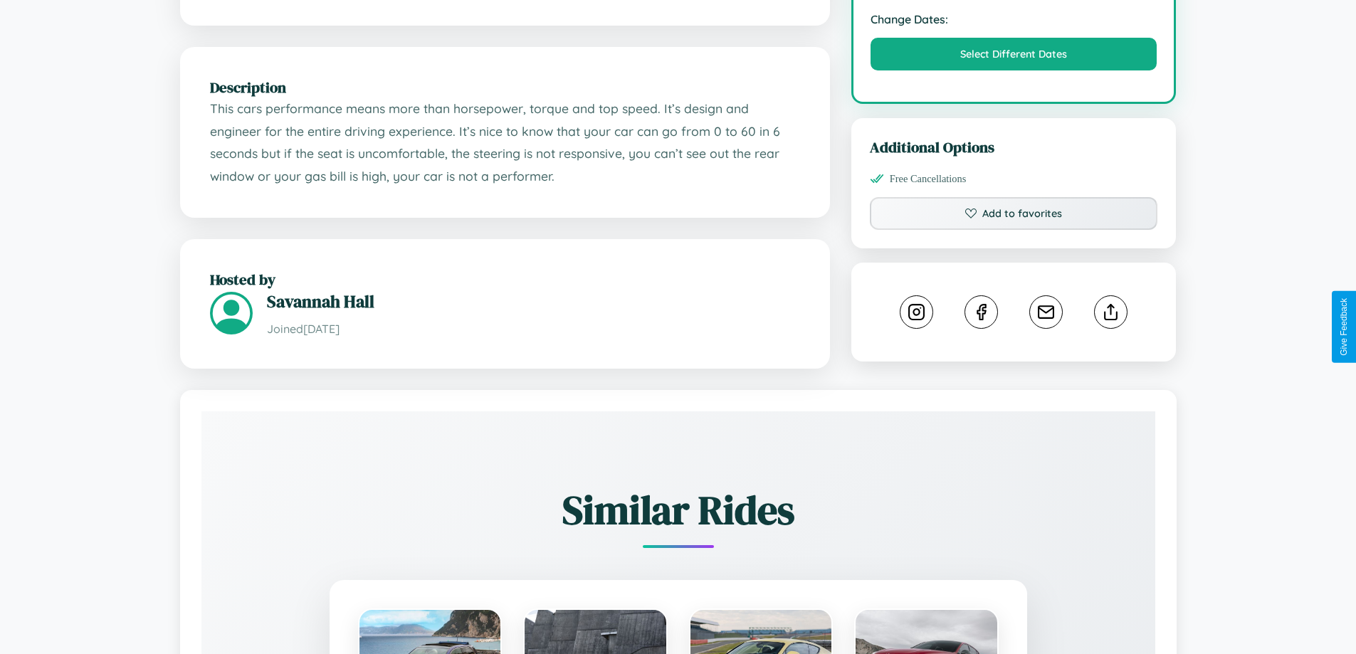
scroll to position [468, 0]
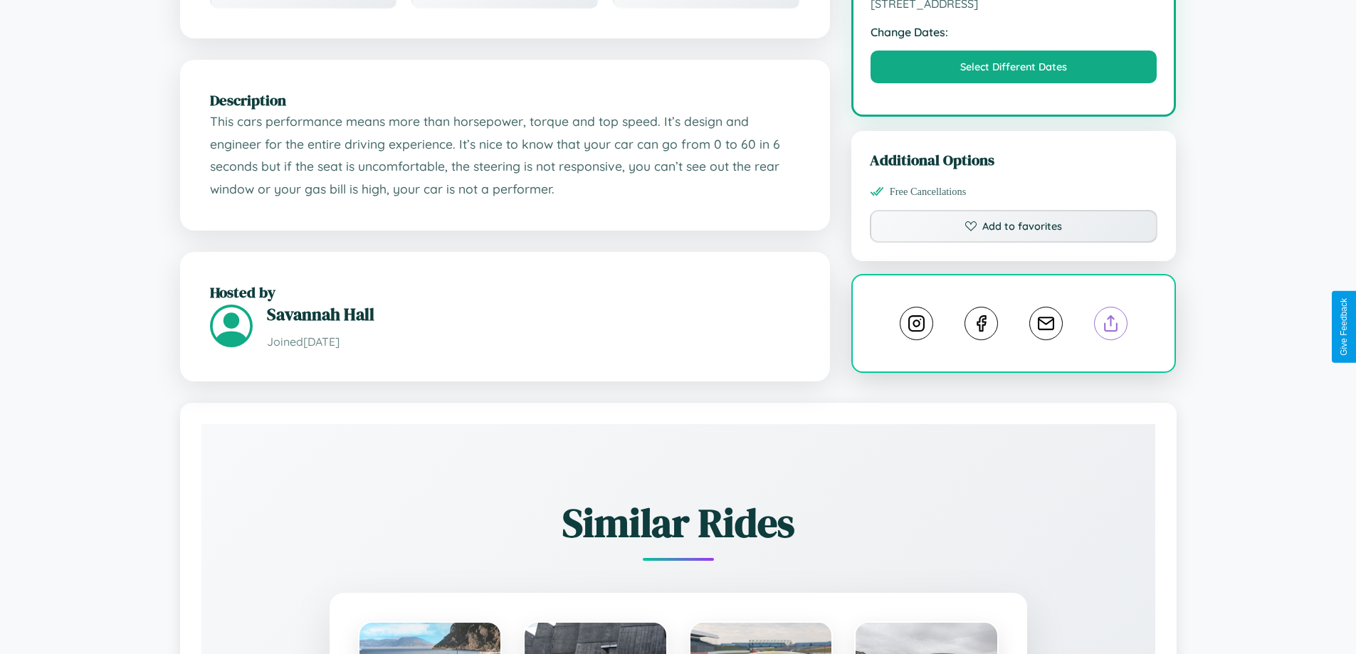
click at [1111, 326] on line at bounding box center [1111, 321] width 0 height 10
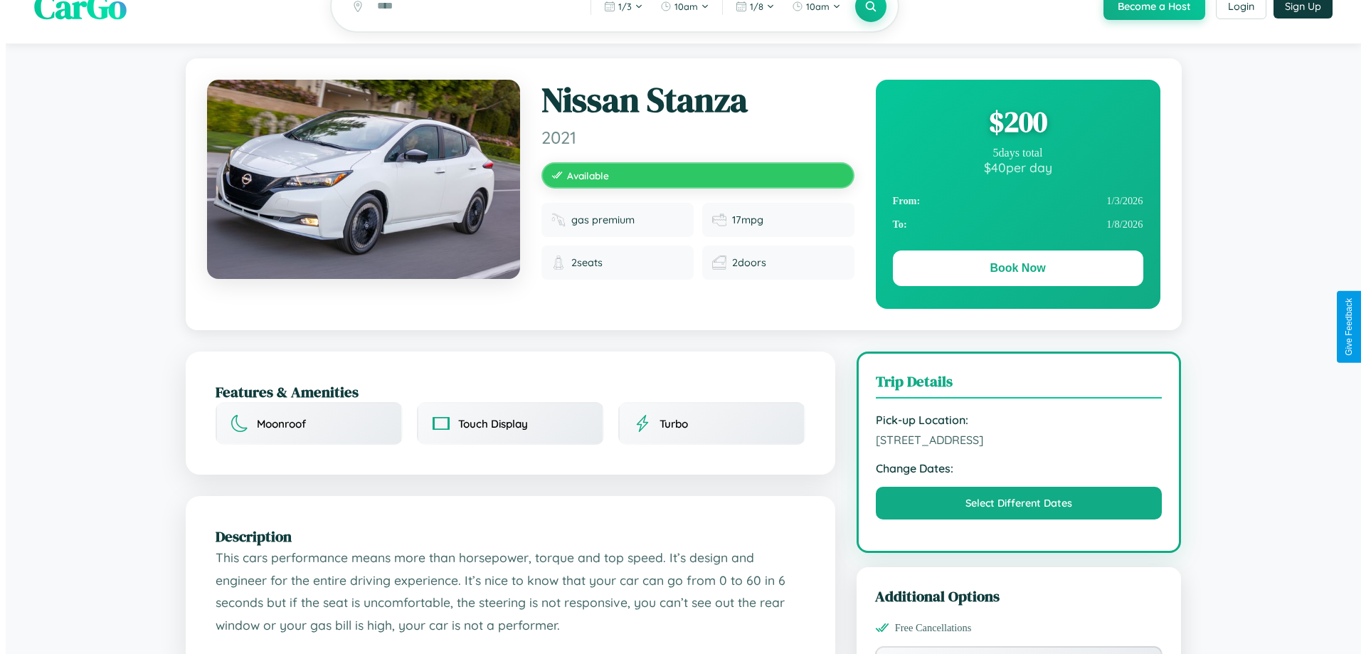
scroll to position [0, 0]
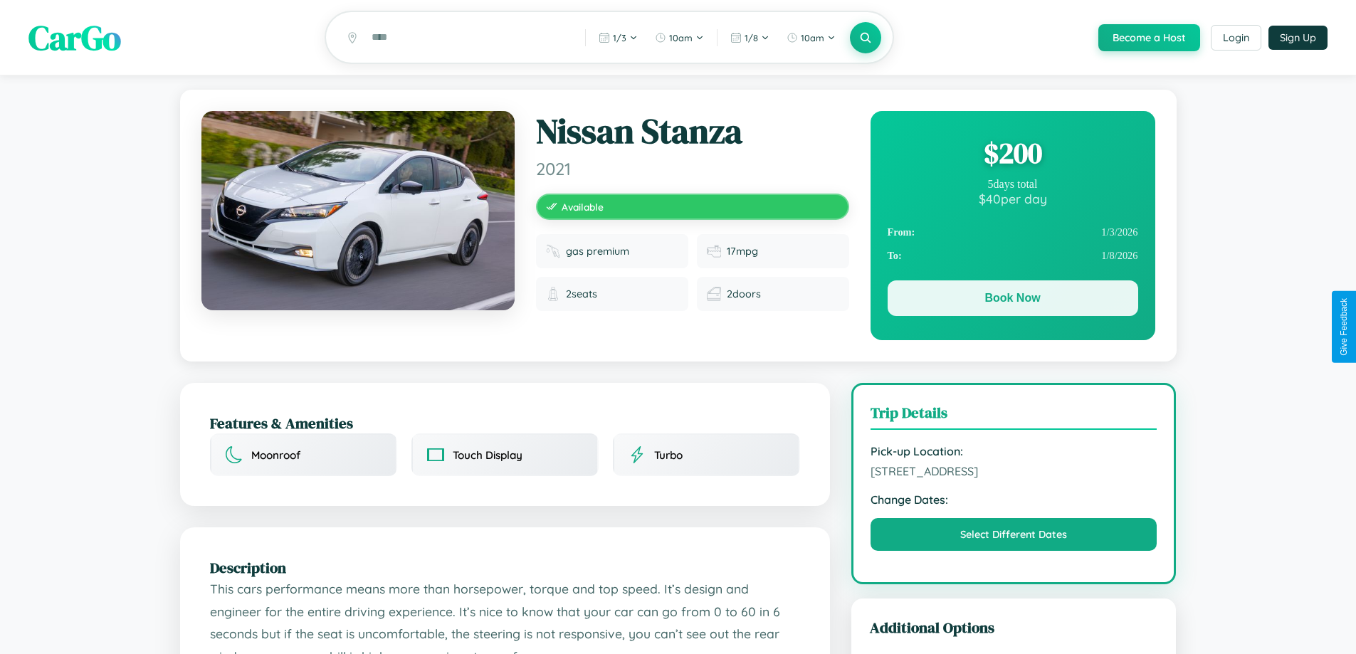
click at [1012, 300] on button "Book Now" at bounding box center [1012, 298] width 251 height 36
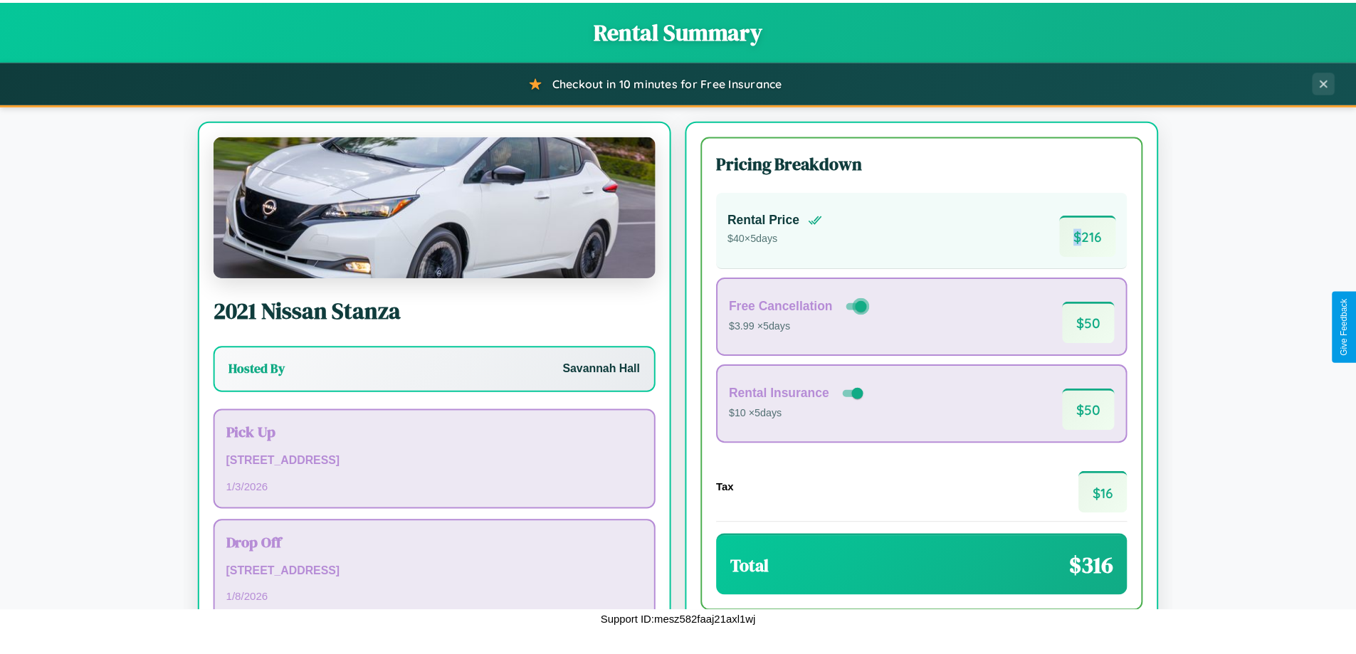
scroll to position [98, 0]
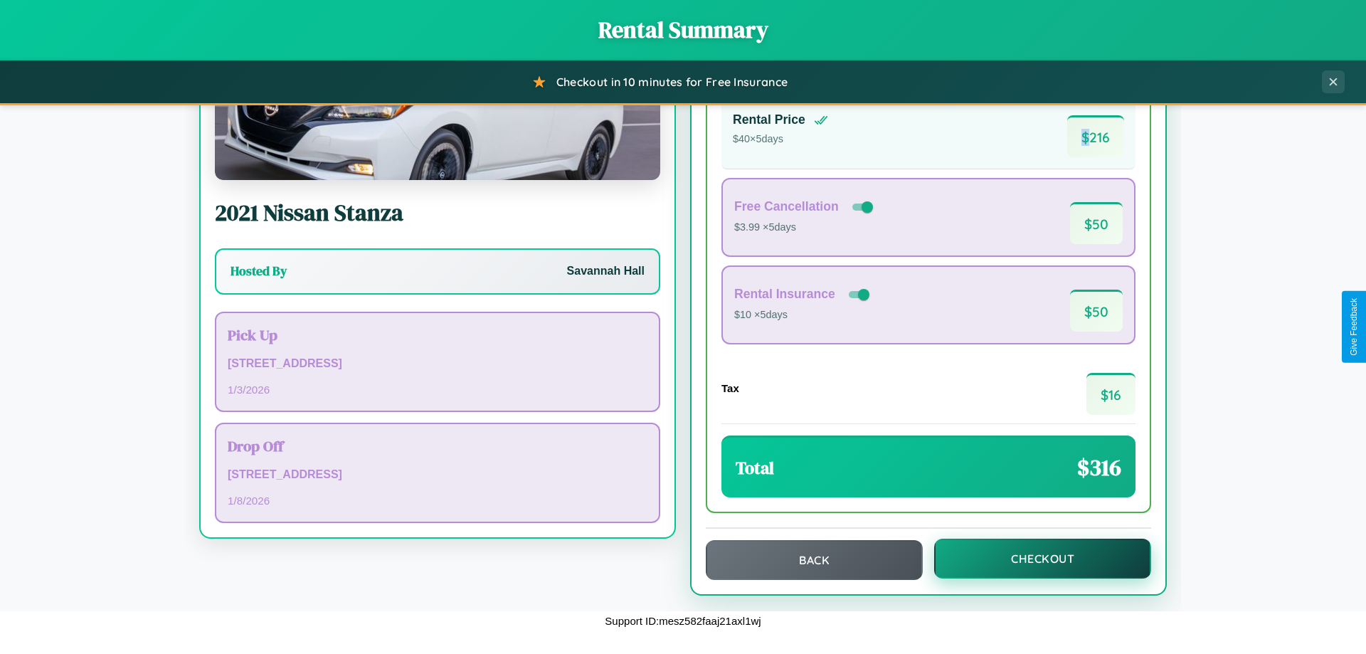
click at [1033, 559] on button "Checkout" at bounding box center [1042, 559] width 217 height 40
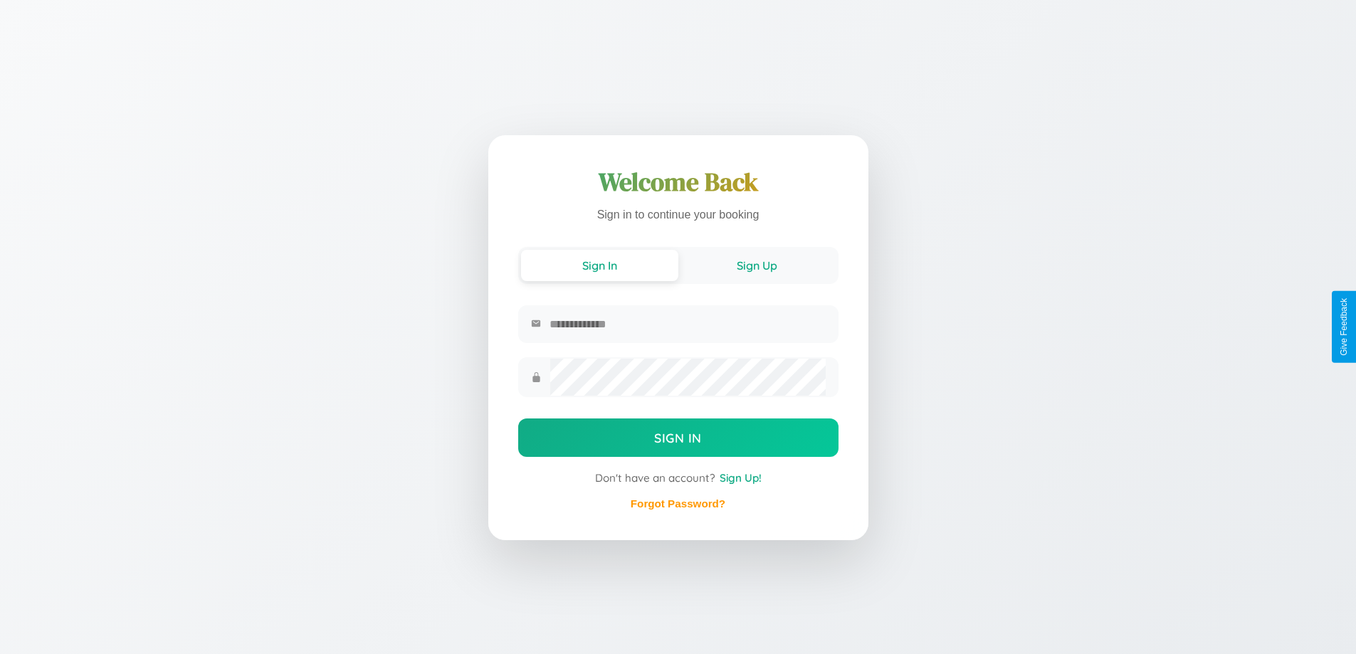
click at [757, 265] on button "Sign Up" at bounding box center [756, 265] width 157 height 31
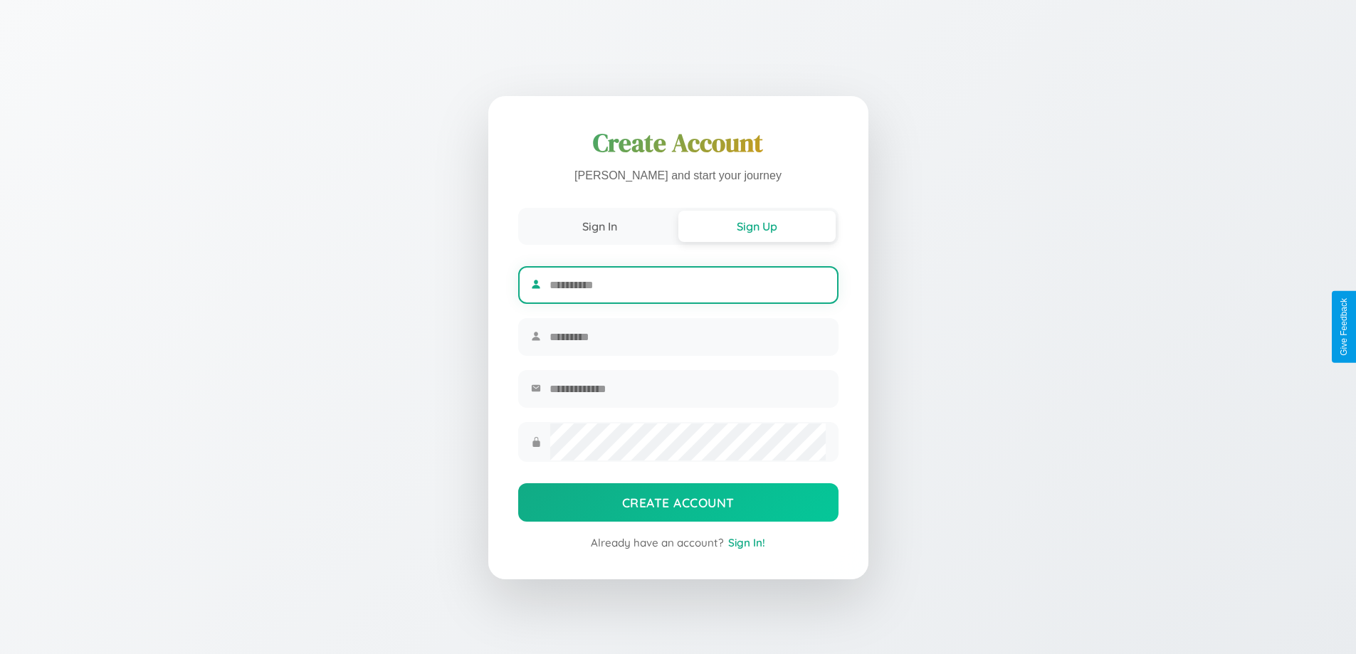
click at [687, 283] on input "text" at bounding box center [686, 285] width 275 height 35
type input "********"
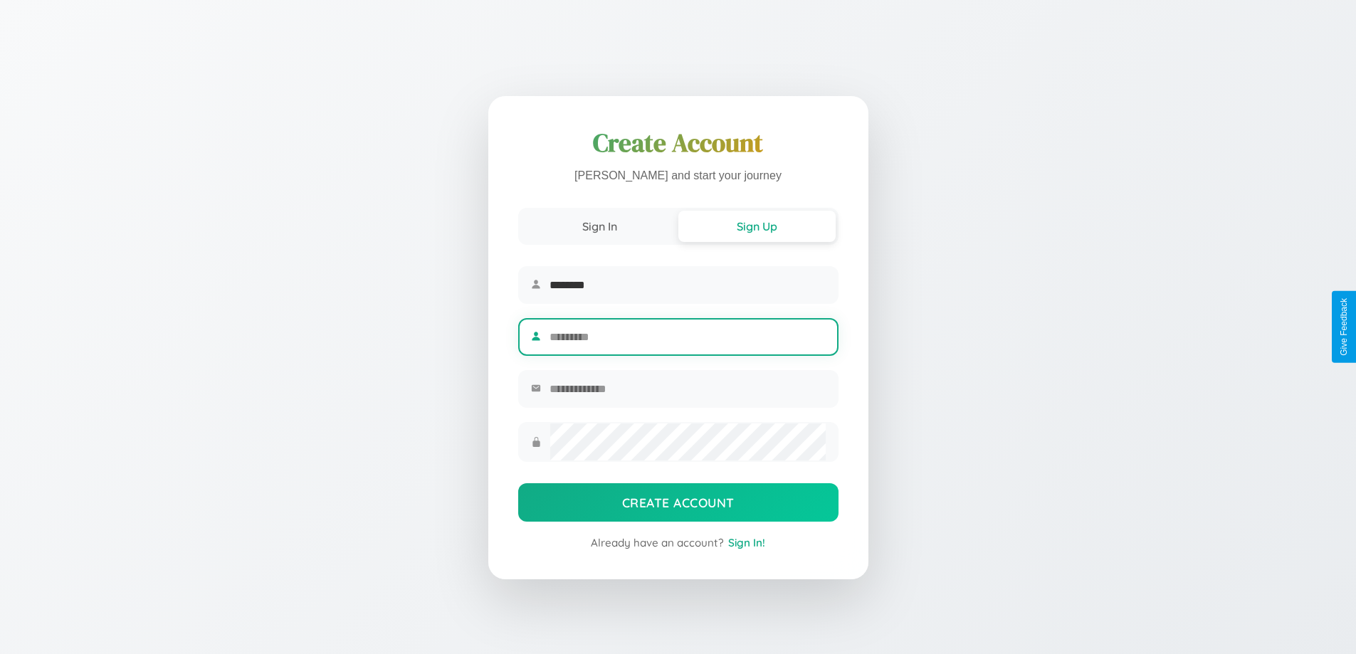
click at [687, 337] on input "text" at bounding box center [686, 337] width 275 height 35
type input "*******"
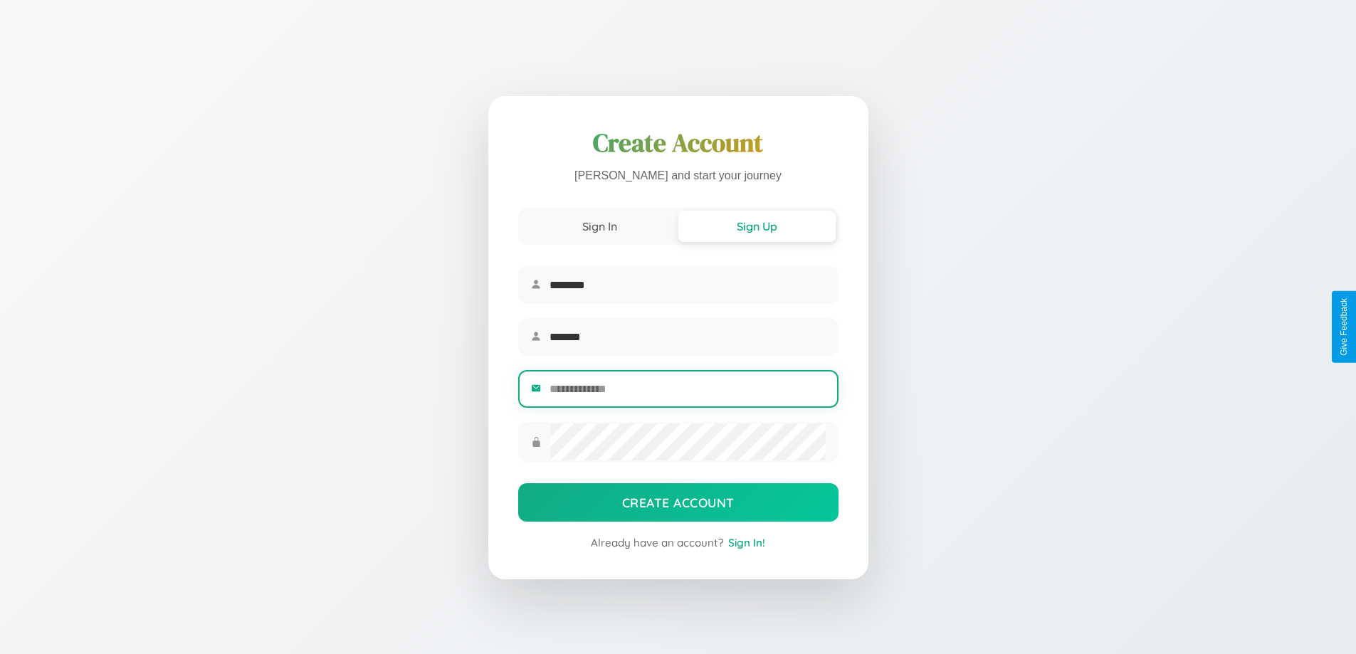
click at [687, 391] on input "email" at bounding box center [686, 389] width 275 height 35
type input "**********"
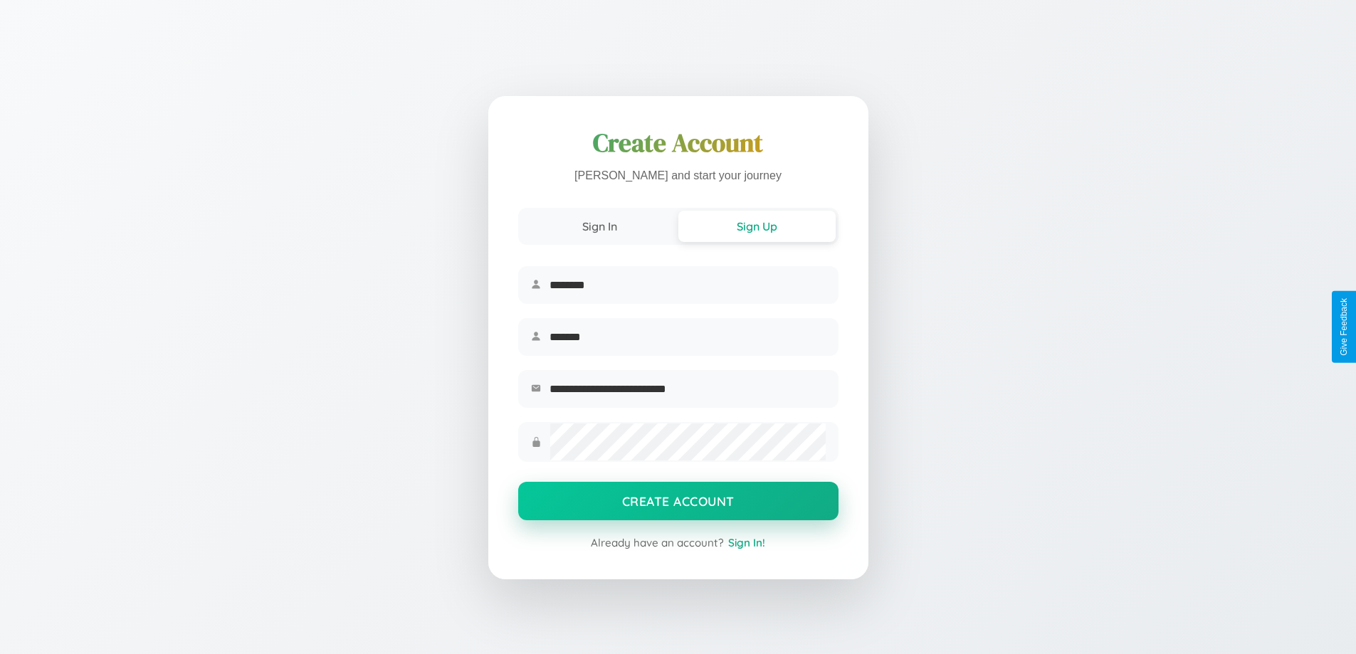
click at [678, 505] on button "Create Account" at bounding box center [678, 501] width 320 height 38
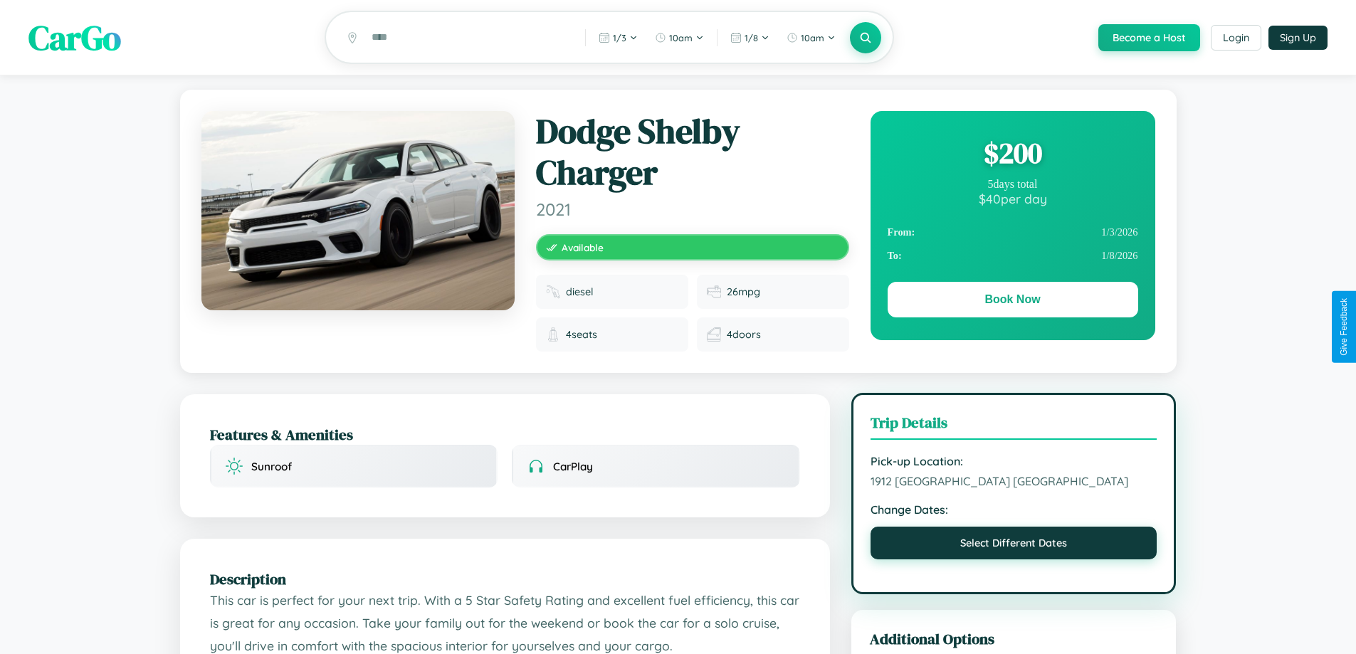
click at [1013, 548] on button "Select Different Dates" at bounding box center [1013, 543] width 287 height 33
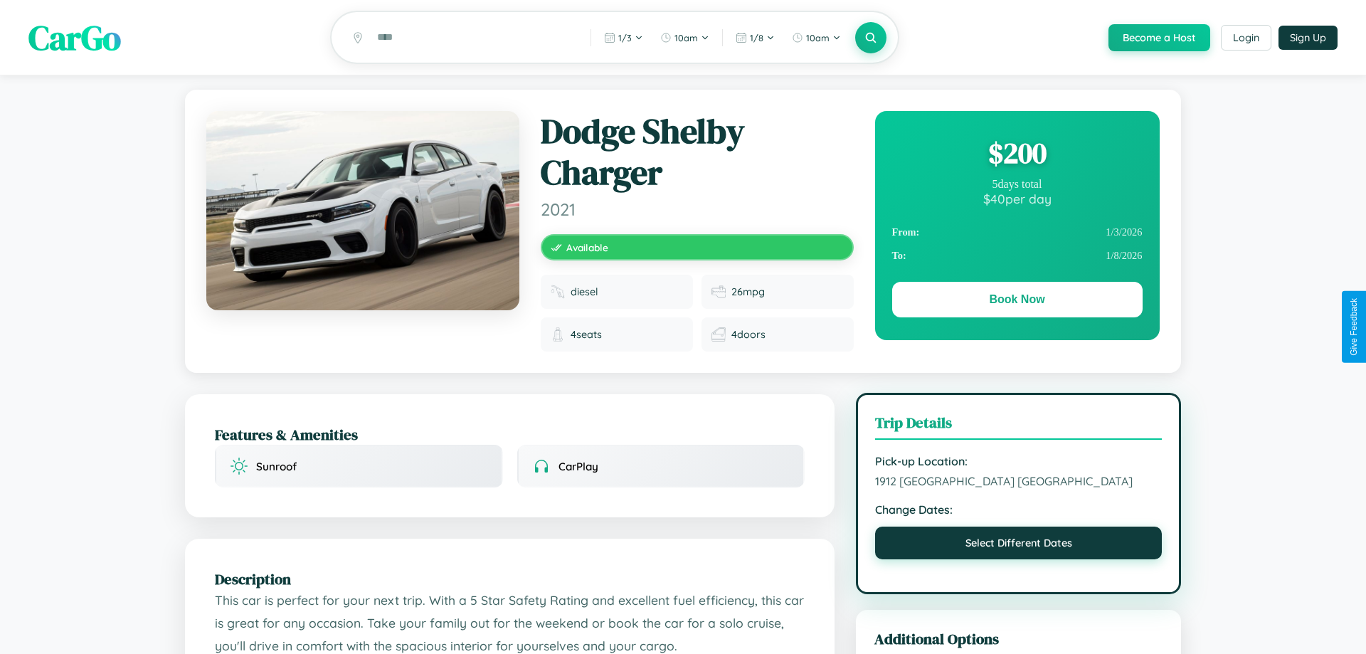
select select "*"
select select "****"
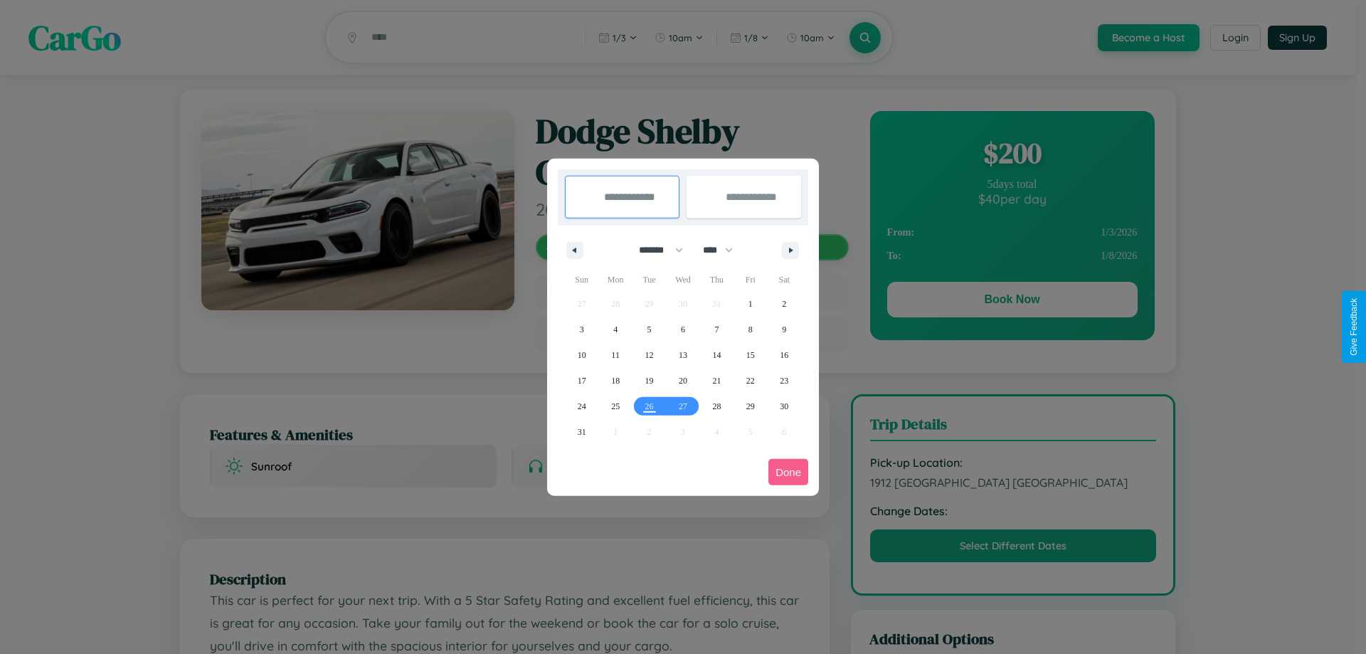
drag, startPoint x: 655, startPoint y: 250, endPoint x: 683, endPoint y: 285, distance: 45.6
click at [655, 250] on select "******* ******** ***** ***** *** **** **** ****** ********* ******* ******** **…" at bounding box center [658, 249] width 60 height 23
select select "*"
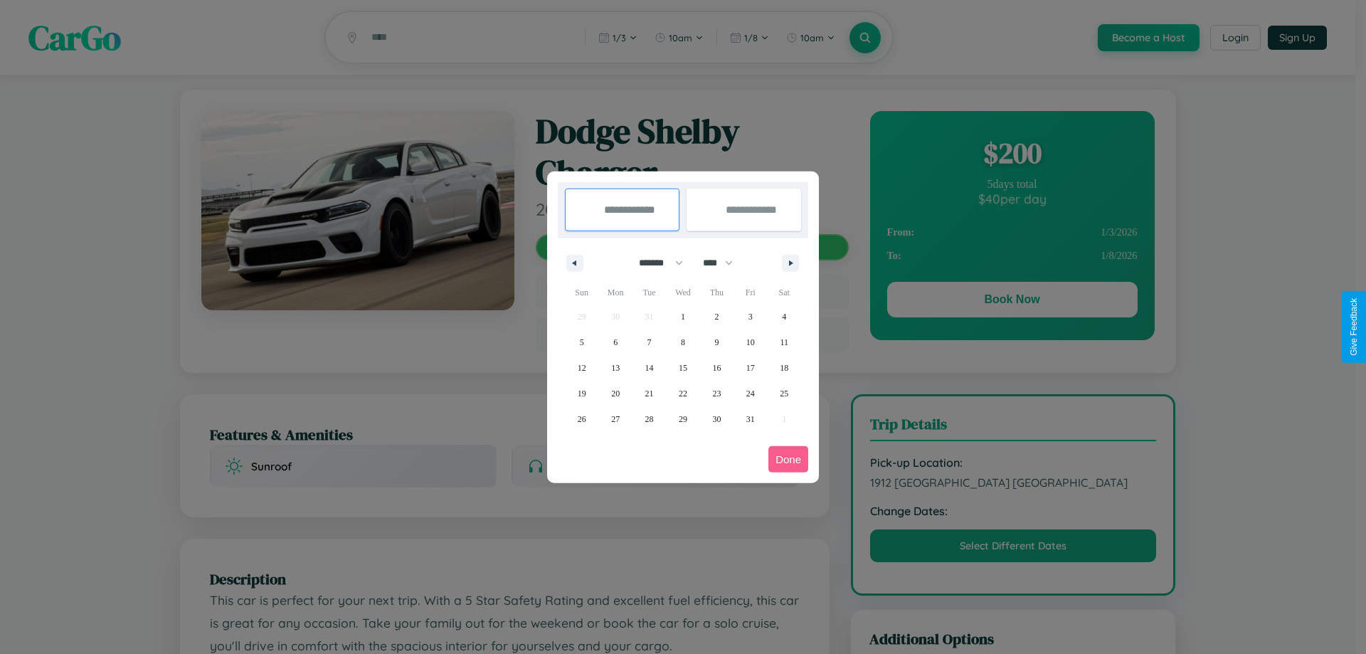
click at [725, 263] on select "**** **** **** **** **** **** **** **** **** **** **** **** **** **** **** ****…" at bounding box center [717, 262] width 43 height 23
select select "****"
click at [750, 342] on span "9" at bounding box center [751, 343] width 4 height 26
type input "**********"
click at [581, 367] on span "11" at bounding box center [582, 368] width 9 height 26
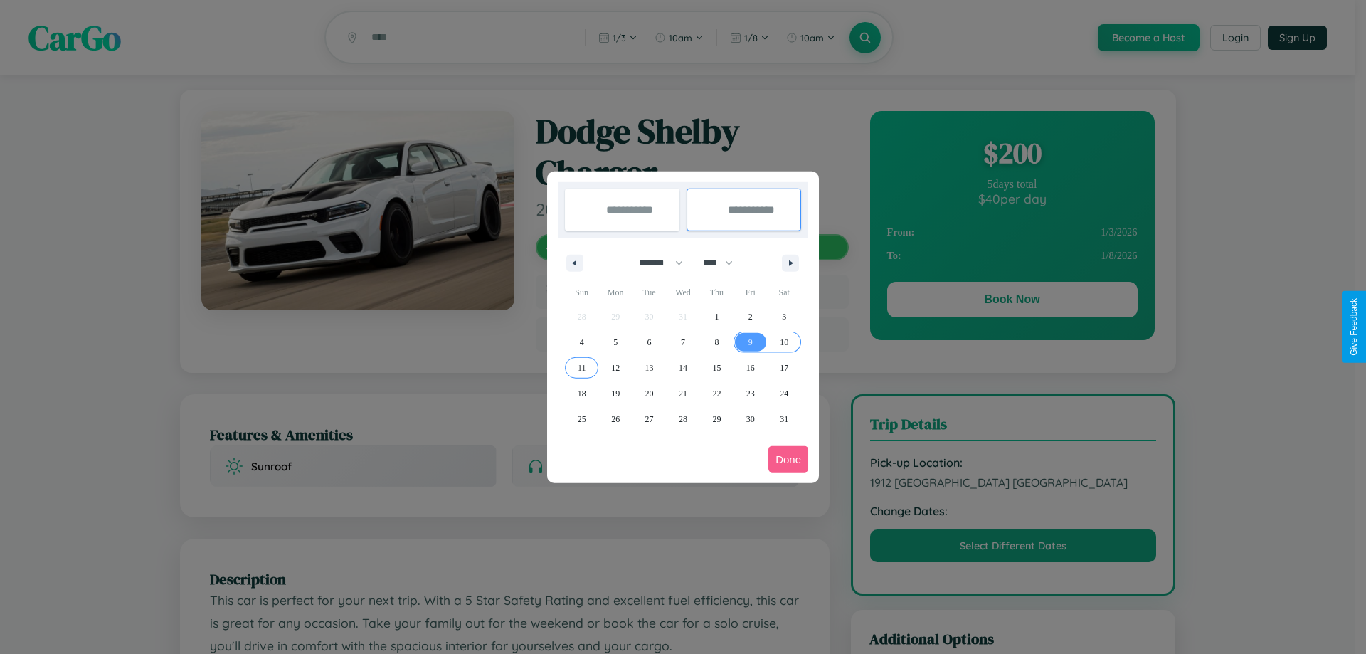
type input "**********"
click at [789, 459] on button "Done" at bounding box center [789, 459] width 40 height 26
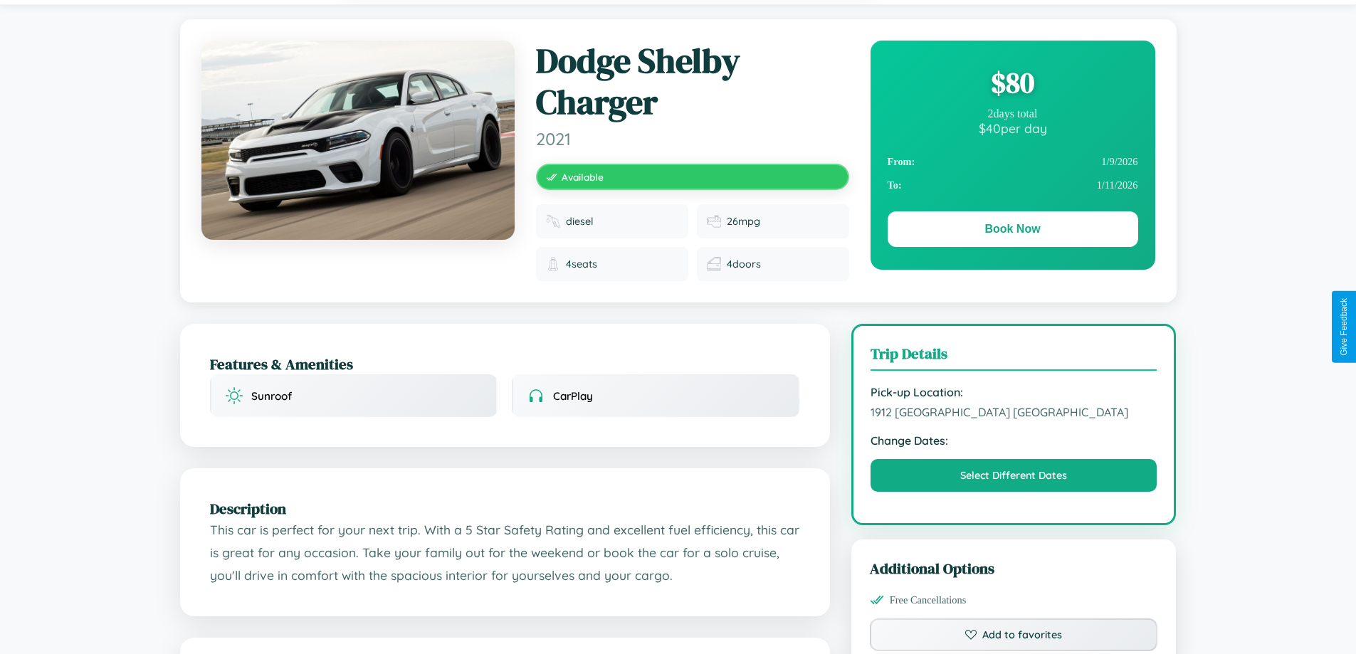
scroll to position [158, 0]
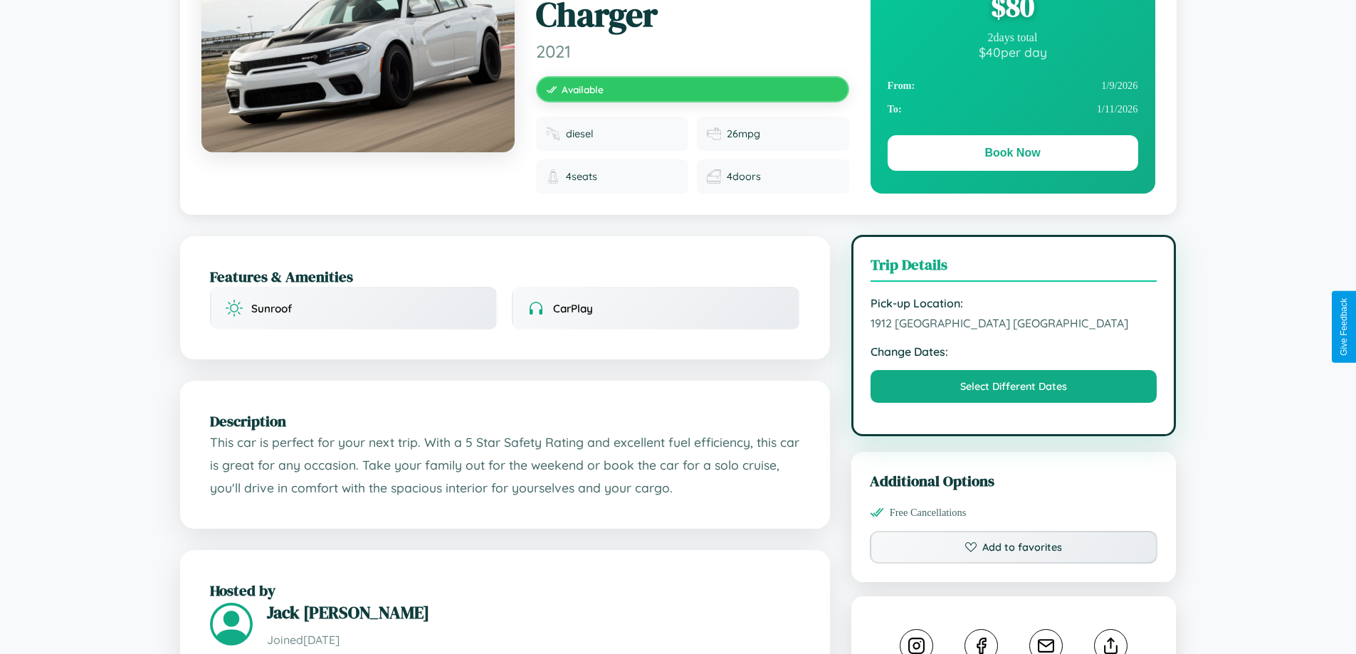
click at [1013, 326] on span "1912 [GEOGRAPHIC_DATA] [GEOGRAPHIC_DATA]" at bounding box center [1013, 323] width 287 height 14
click at [1013, 325] on span "1912 [GEOGRAPHIC_DATA] [GEOGRAPHIC_DATA]" at bounding box center [1013, 323] width 287 height 14
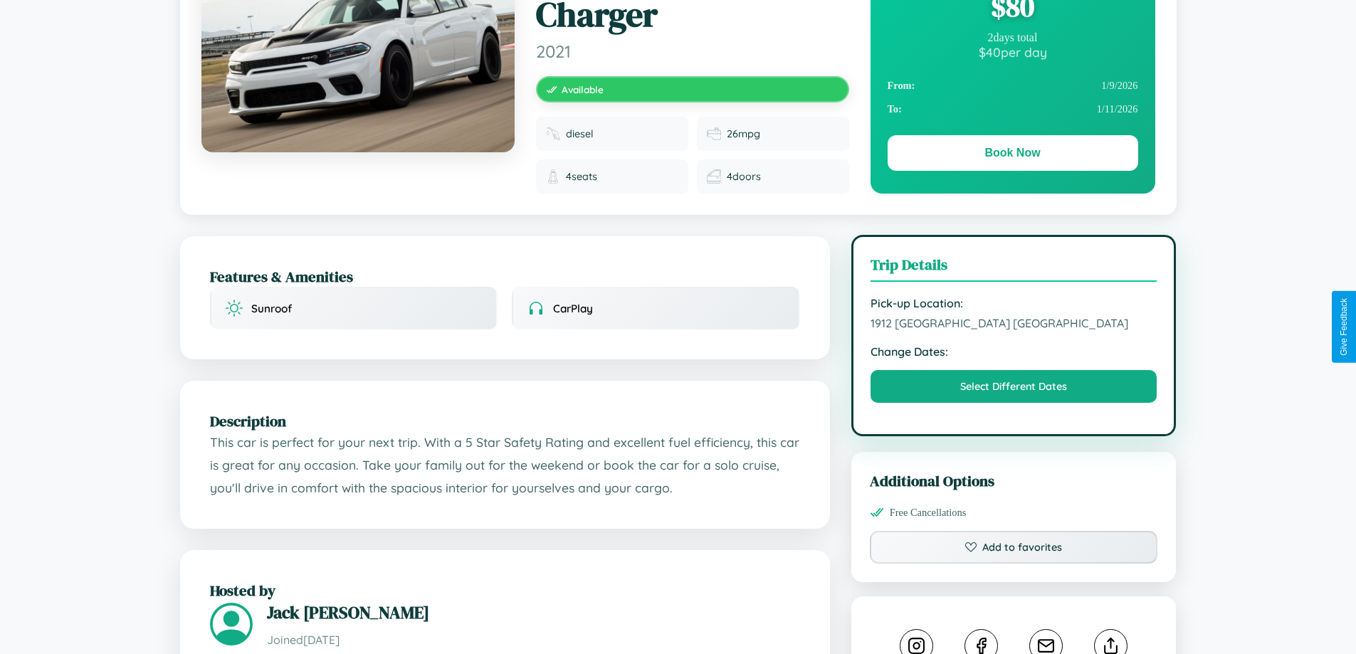
click at [1013, 325] on span "1912 [GEOGRAPHIC_DATA] [GEOGRAPHIC_DATA]" at bounding box center [1013, 323] width 287 height 14
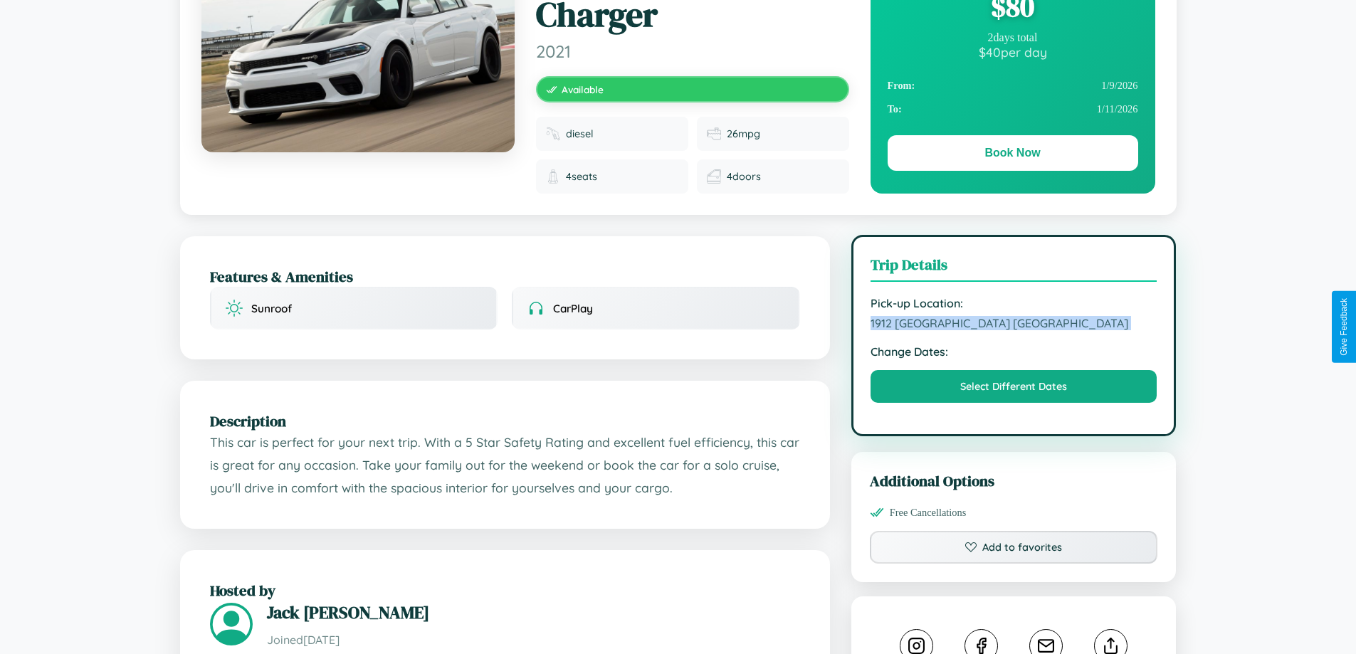
click at [1013, 325] on span "1912 [GEOGRAPHIC_DATA] [GEOGRAPHIC_DATA]" at bounding box center [1013, 323] width 287 height 14
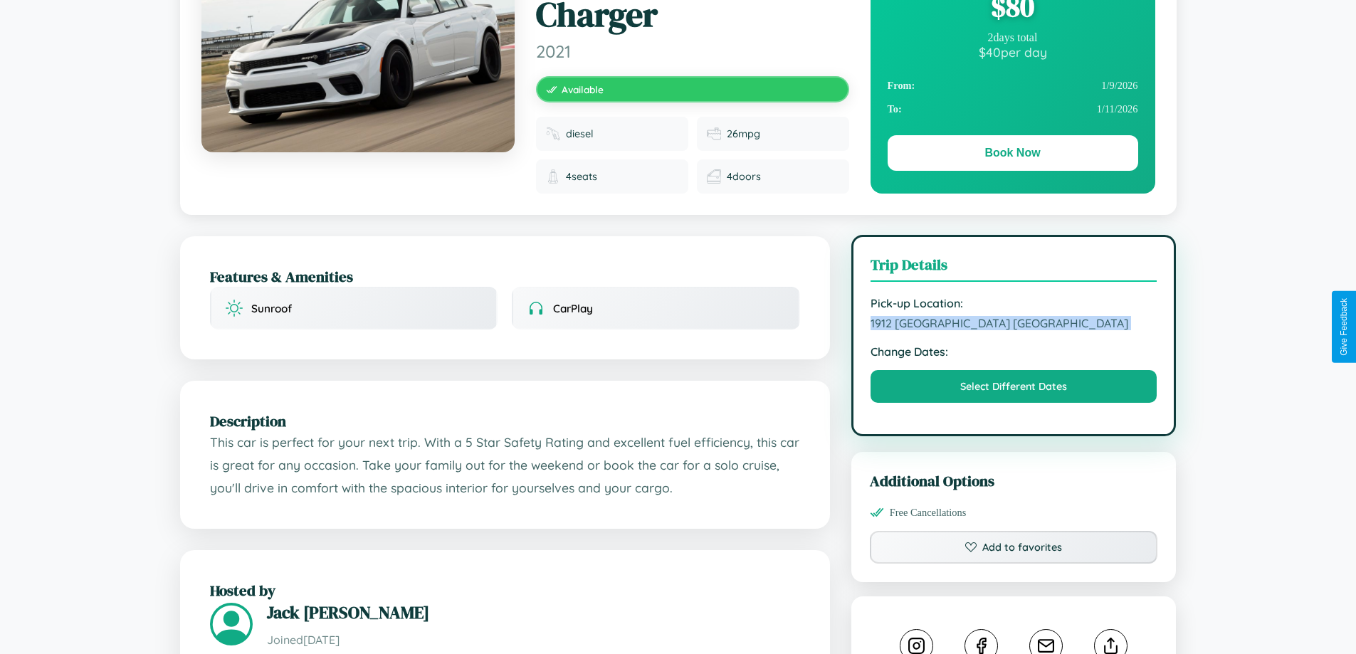
click at [1013, 325] on span "1912 [GEOGRAPHIC_DATA] [GEOGRAPHIC_DATA]" at bounding box center [1013, 323] width 287 height 14
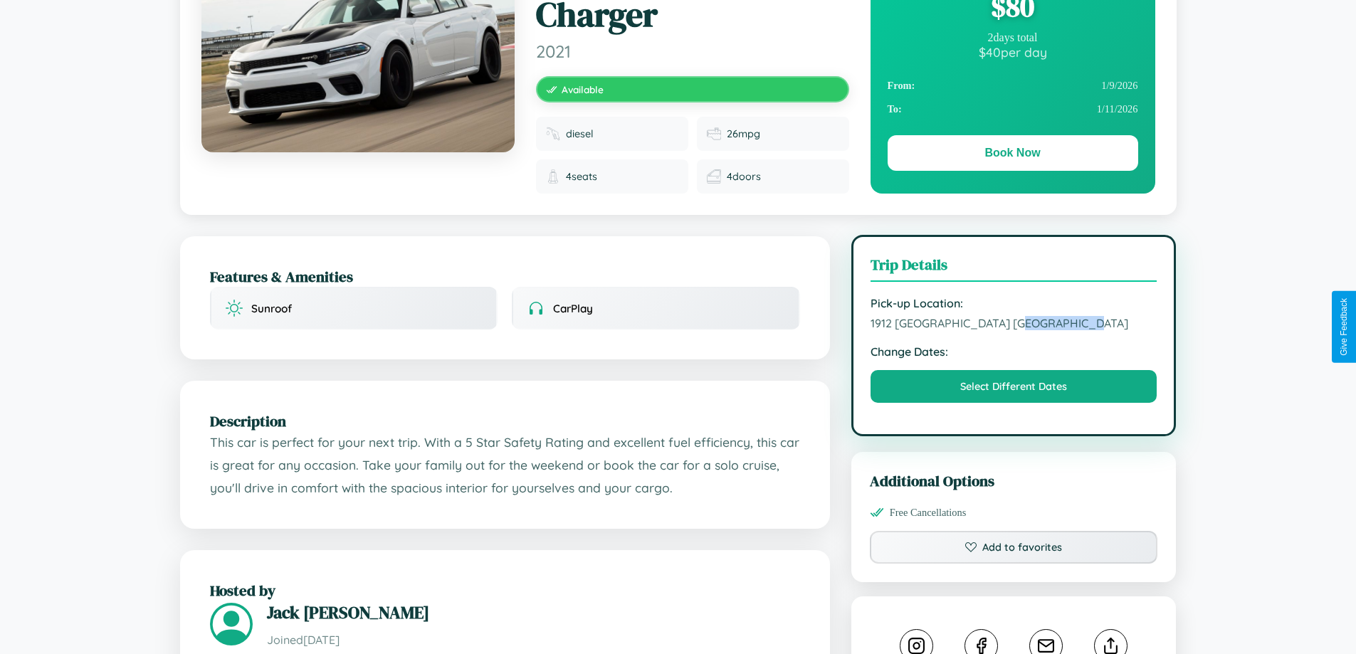
click at [1013, 325] on span "1912 [GEOGRAPHIC_DATA] [GEOGRAPHIC_DATA]" at bounding box center [1013, 323] width 287 height 14
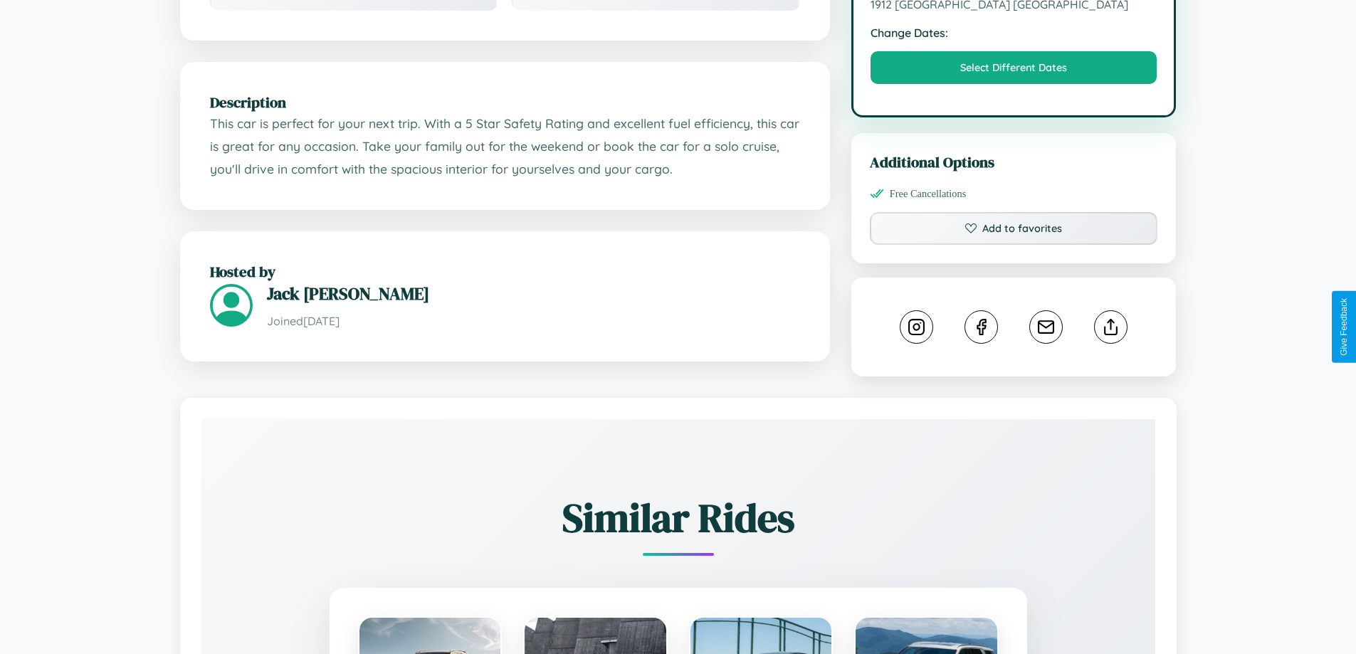
scroll to position [479, 0]
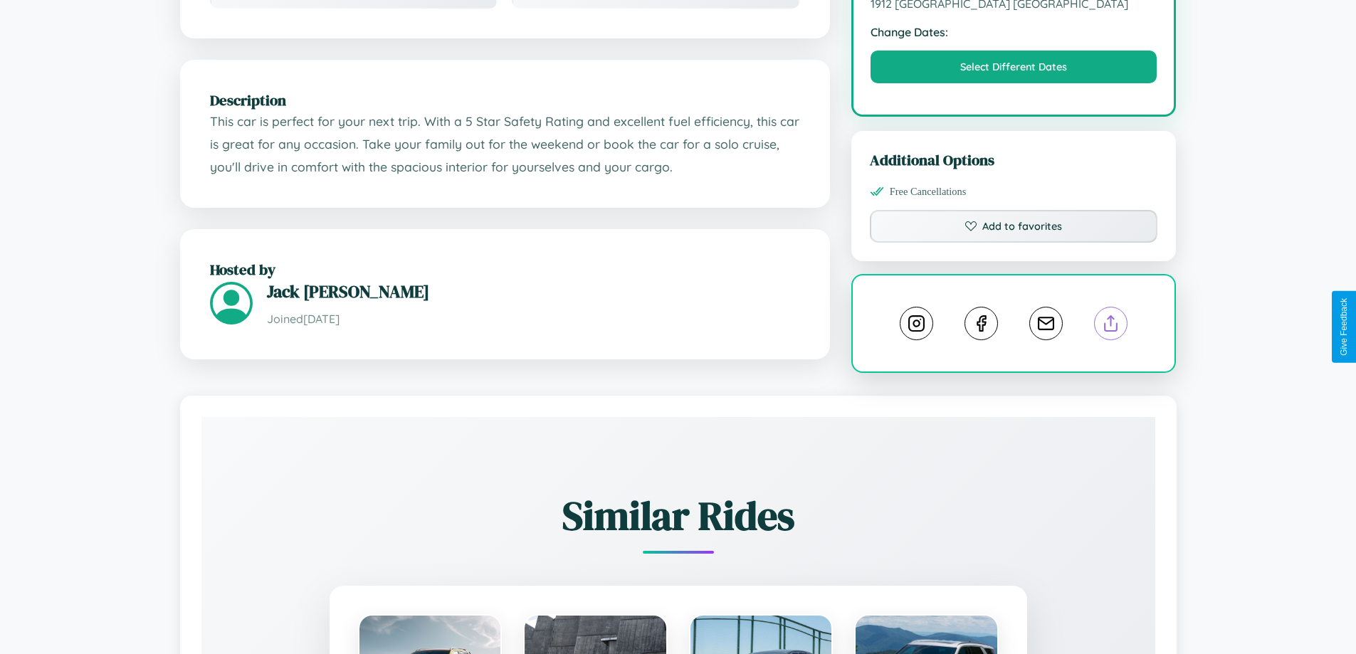
click at [1111, 325] on line at bounding box center [1111, 321] width 0 height 10
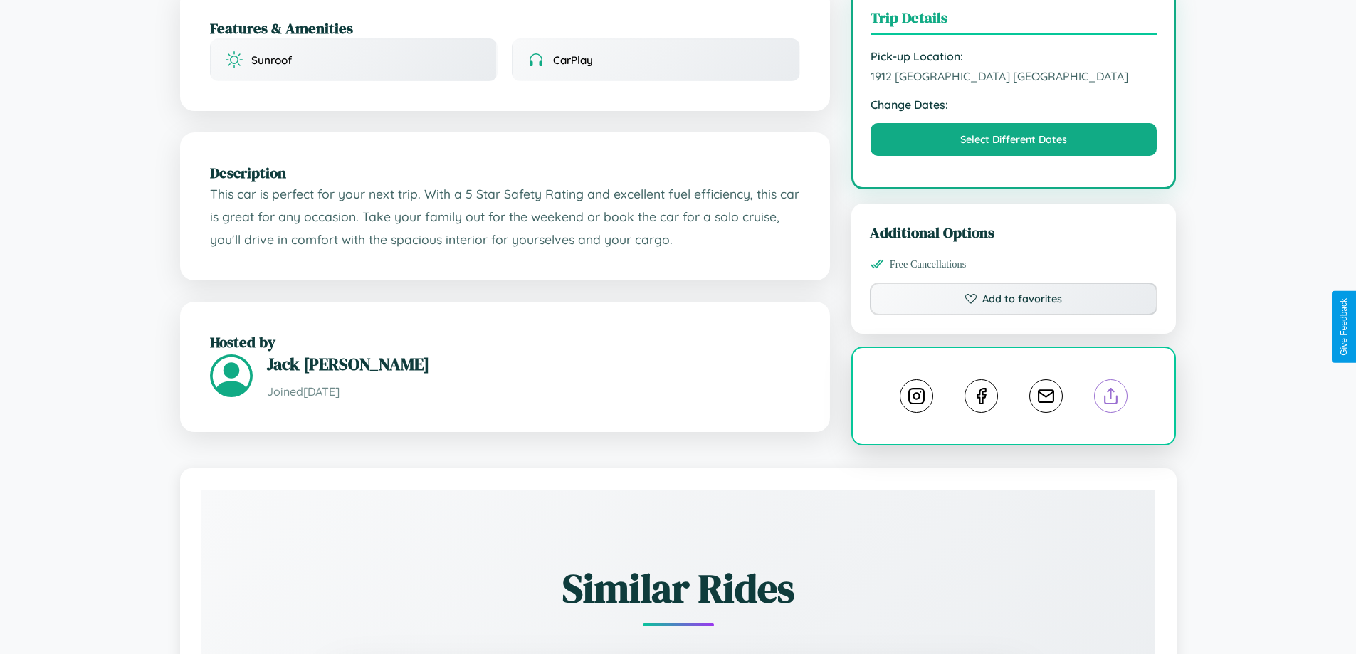
scroll to position [0, 0]
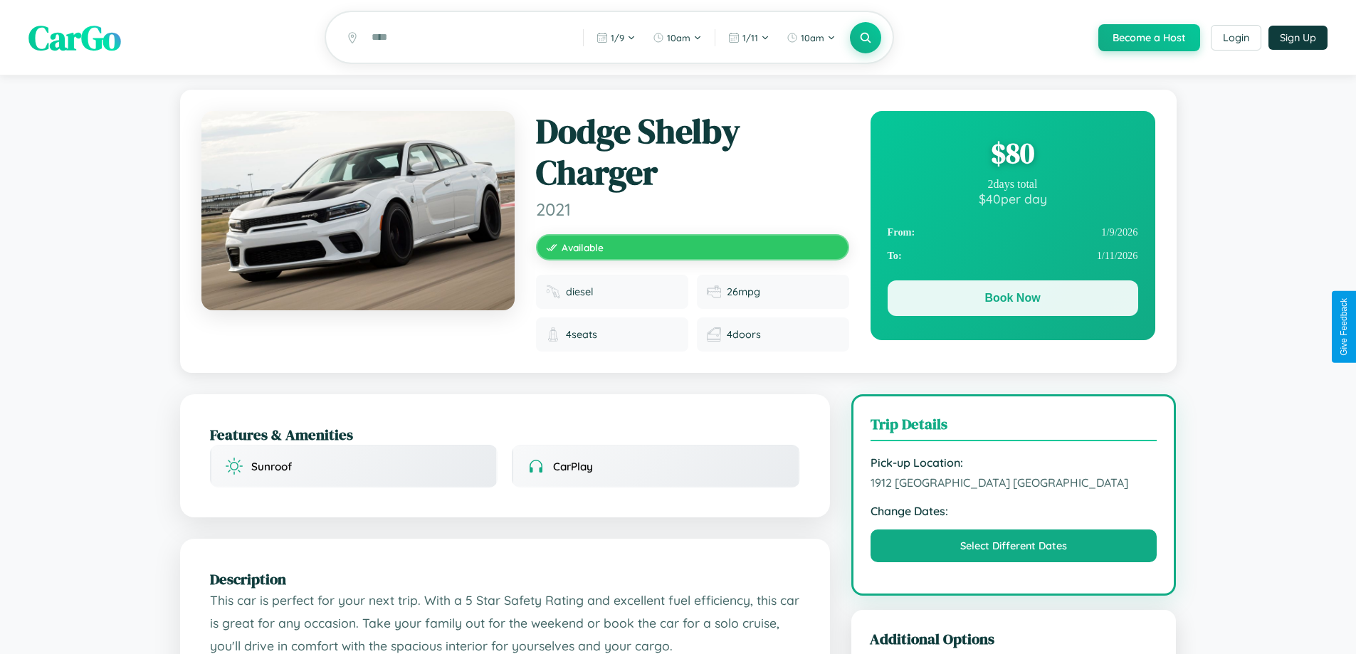
click at [1012, 302] on button "Book Now" at bounding box center [1012, 298] width 251 height 36
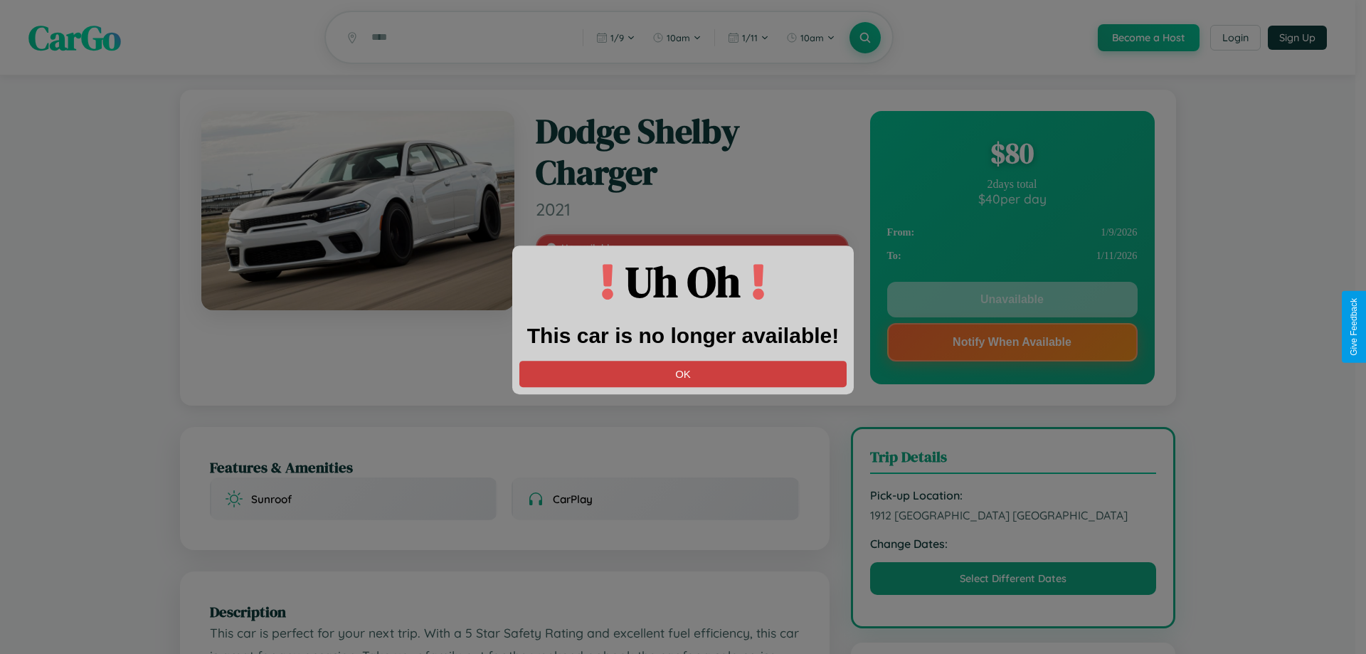
click at [683, 374] on button "OK" at bounding box center [683, 374] width 327 height 26
